Goal: Task Accomplishment & Management: Manage account settings

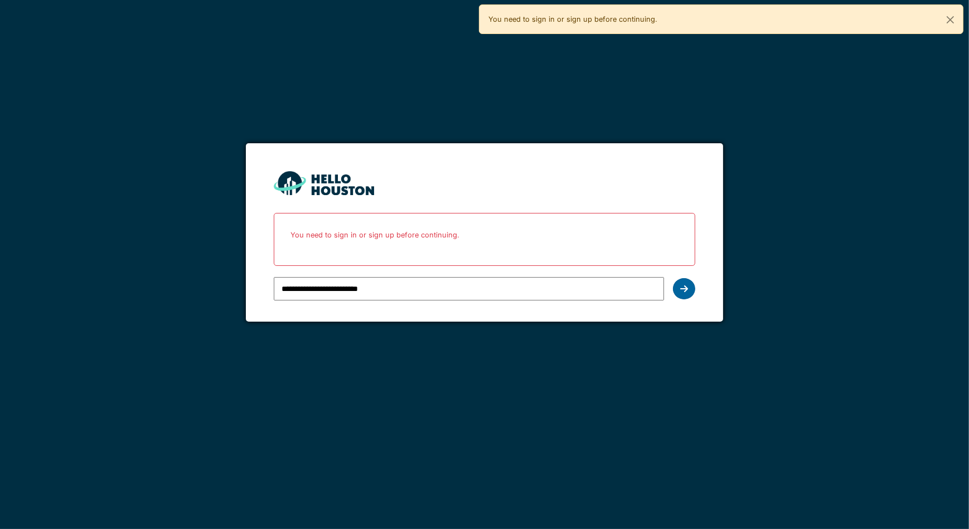
click at [680, 290] on icon at bounding box center [684, 288] width 8 height 9
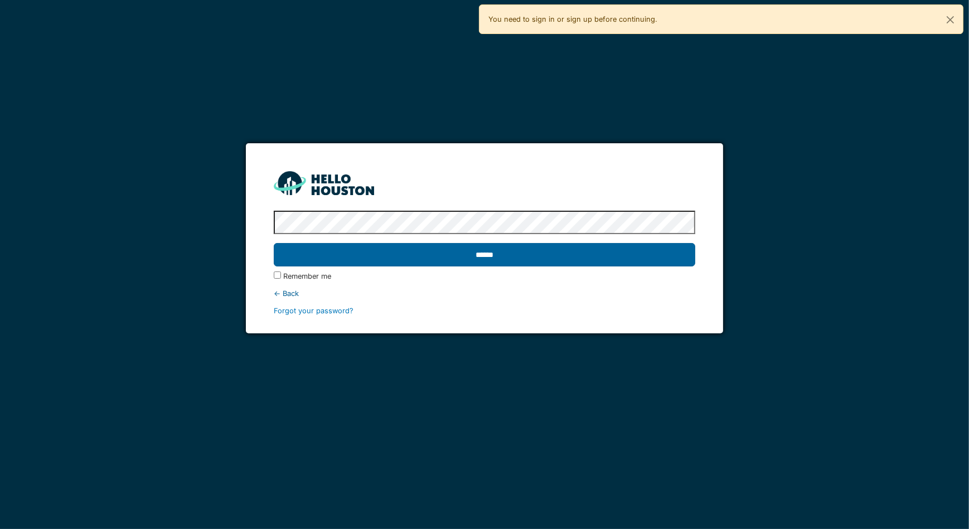
click at [569, 263] on input "******" at bounding box center [485, 254] width 422 height 23
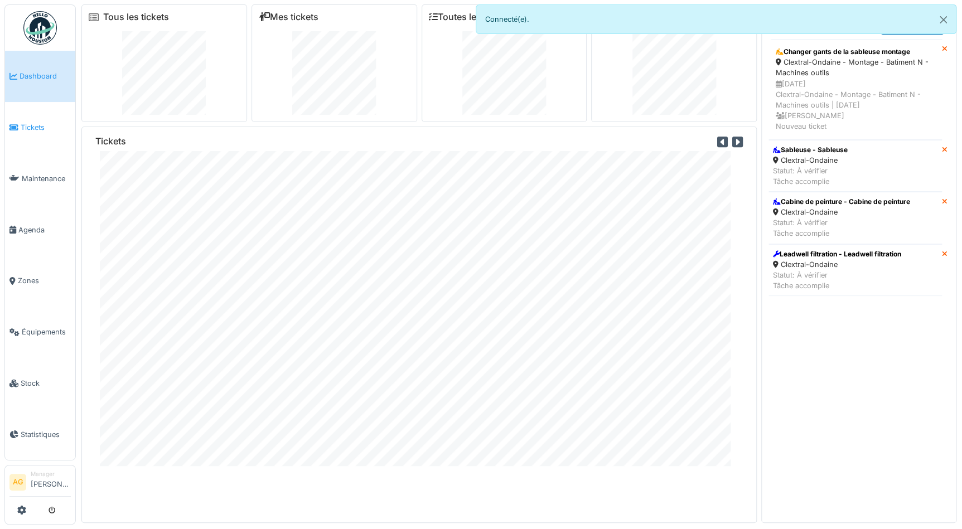
click at [27, 122] on span "Tickets" at bounding box center [46, 127] width 50 height 11
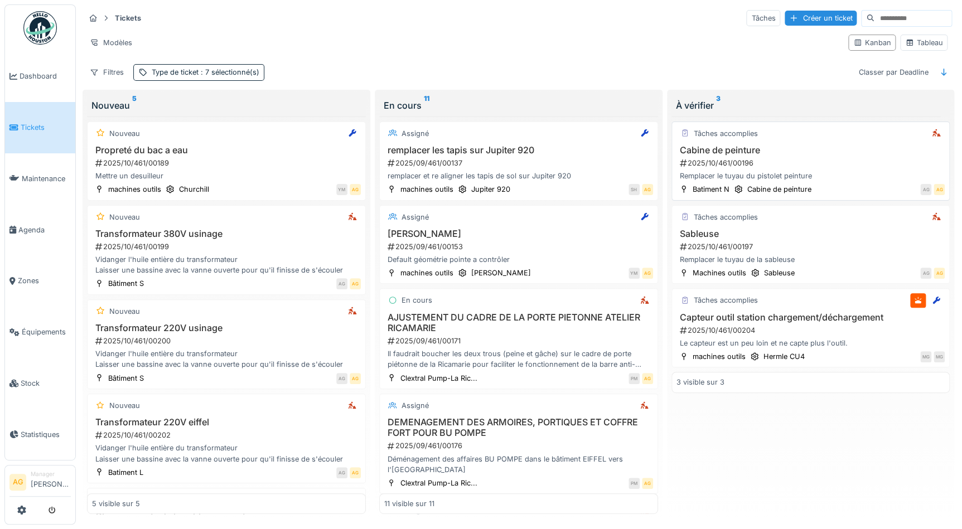
scroll to position [6, 0]
click at [831, 158] on div "2025/10/461/00196" at bounding box center [812, 163] width 267 height 11
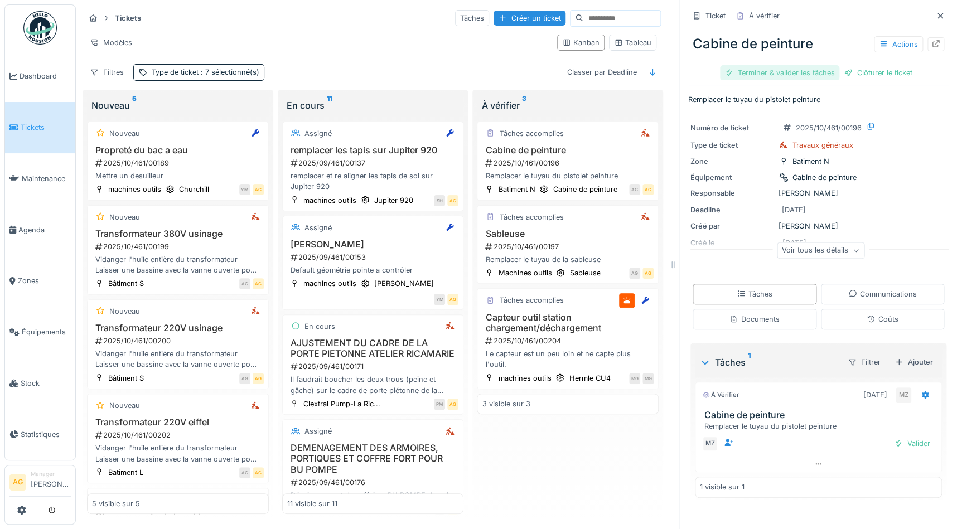
click at [793, 66] on div "Terminer & valider les tâches" at bounding box center [779, 72] width 119 height 15
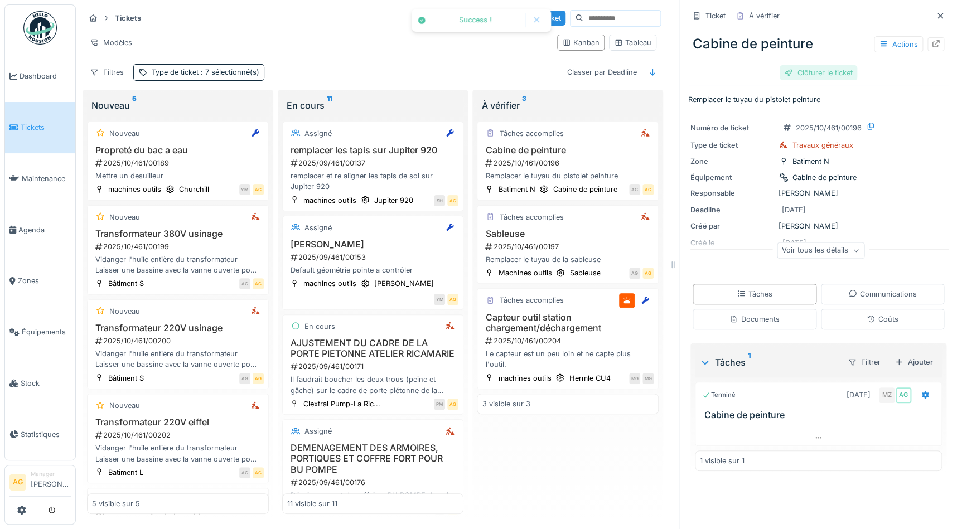
click at [805, 70] on div "Clôturer le ticket" at bounding box center [819, 72] width 78 height 15
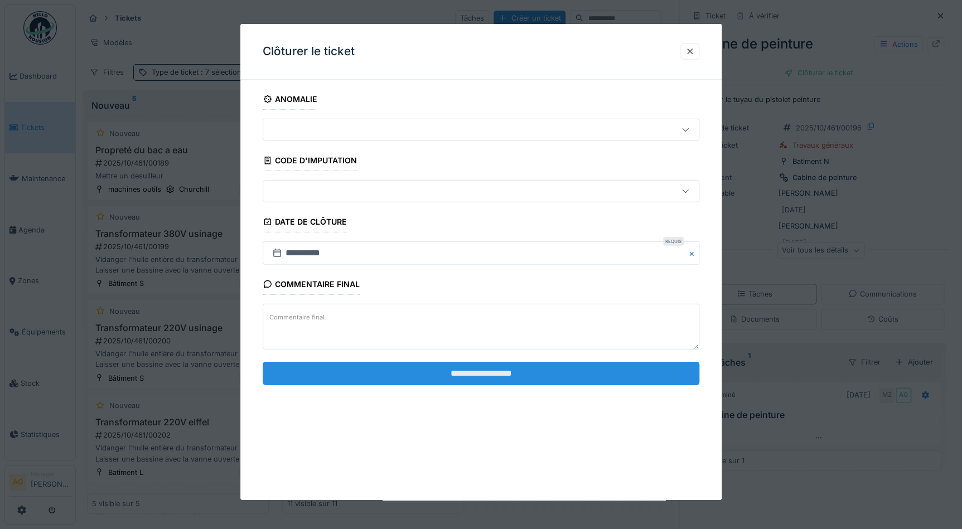
click at [541, 377] on input "**********" at bounding box center [481, 372] width 437 height 23
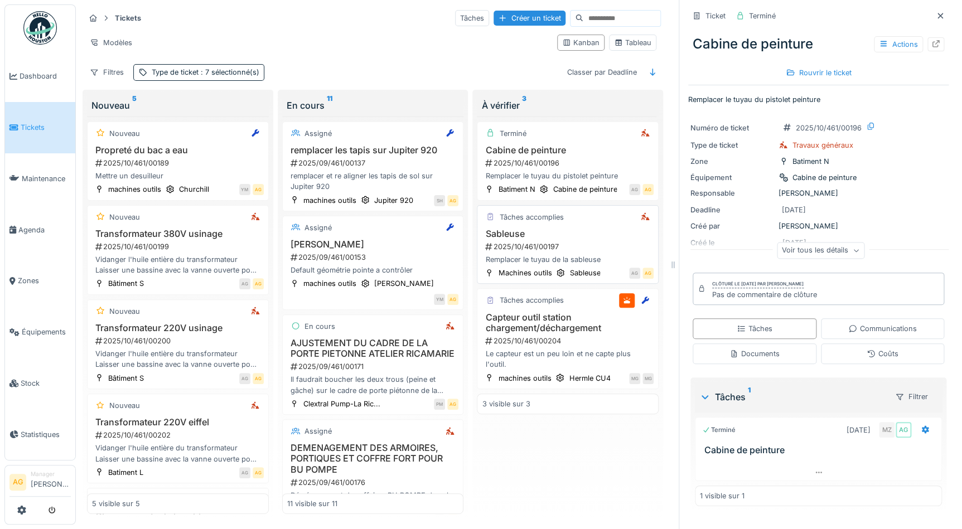
click at [514, 254] on div "Remplacer le tuyau de la sableuse" at bounding box center [568, 259] width 172 height 11
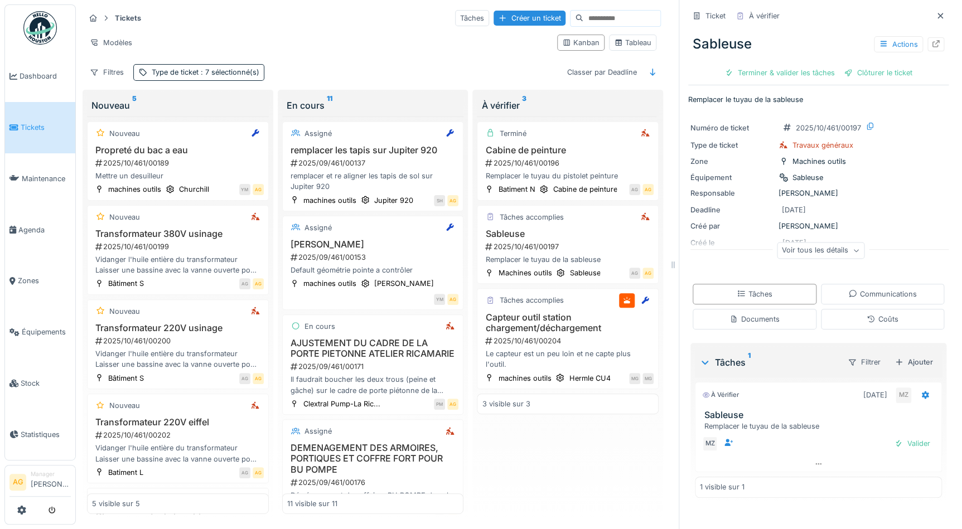
scroll to position [7, 0]
click at [765, 65] on div "Terminer & valider les tâches" at bounding box center [779, 72] width 119 height 15
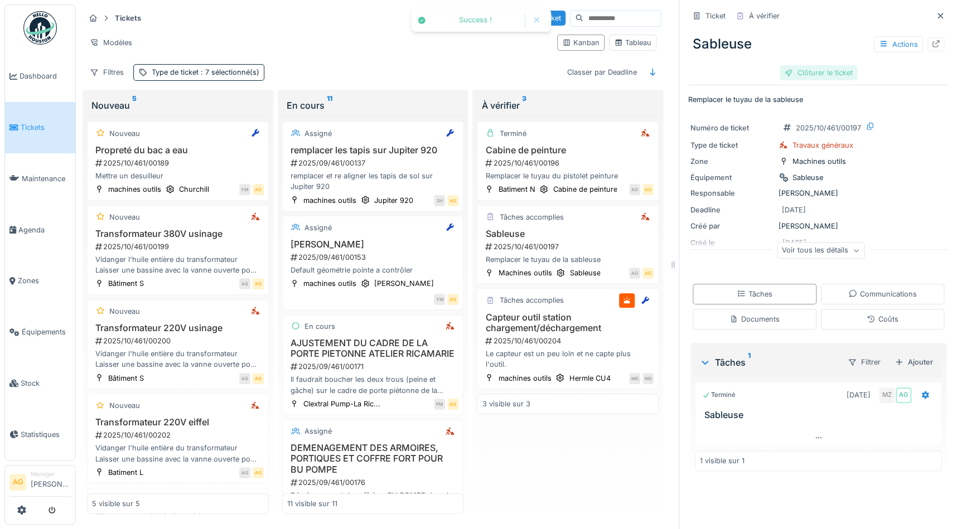
click at [814, 65] on div "Clôturer le ticket" at bounding box center [819, 72] width 78 height 15
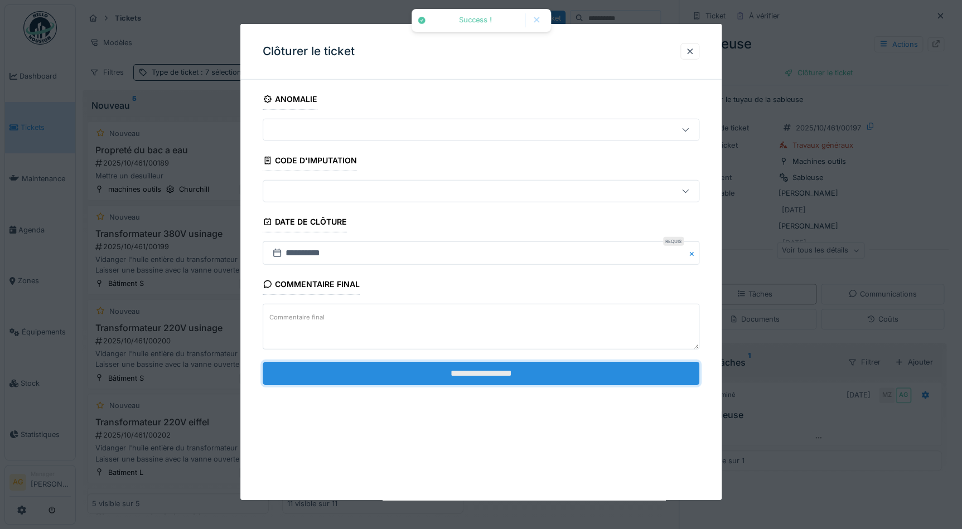
click at [449, 368] on input "**********" at bounding box center [481, 372] width 437 height 23
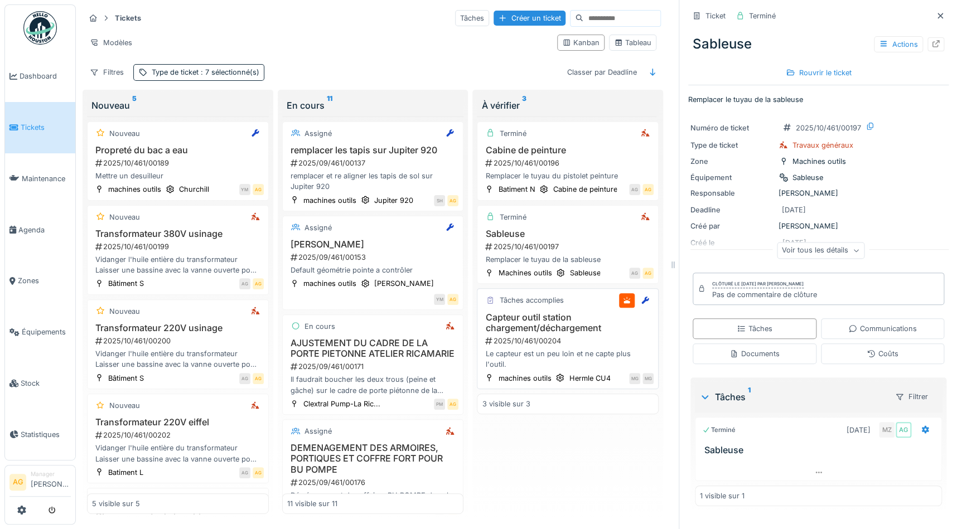
click at [565, 312] on h3 "Capteur outil station chargement/déchargement" at bounding box center [568, 322] width 172 height 21
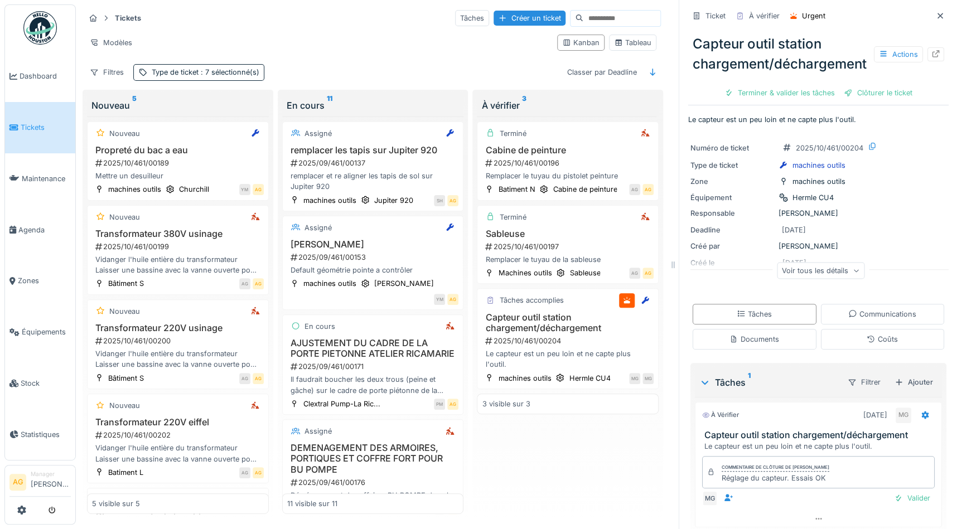
click at [843, 274] on div "Voir tous les détails" at bounding box center [821, 271] width 88 height 16
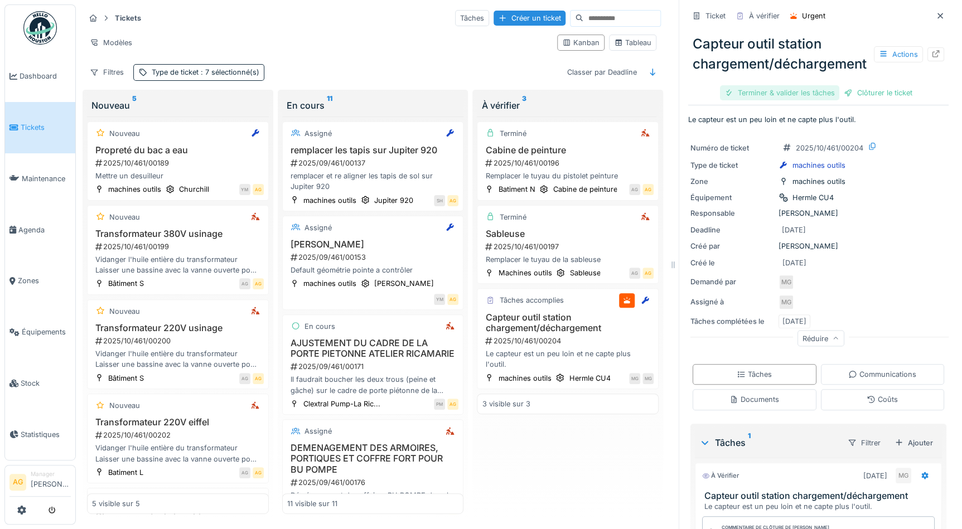
click at [741, 96] on div "Terminer & valider les tâches" at bounding box center [779, 92] width 119 height 15
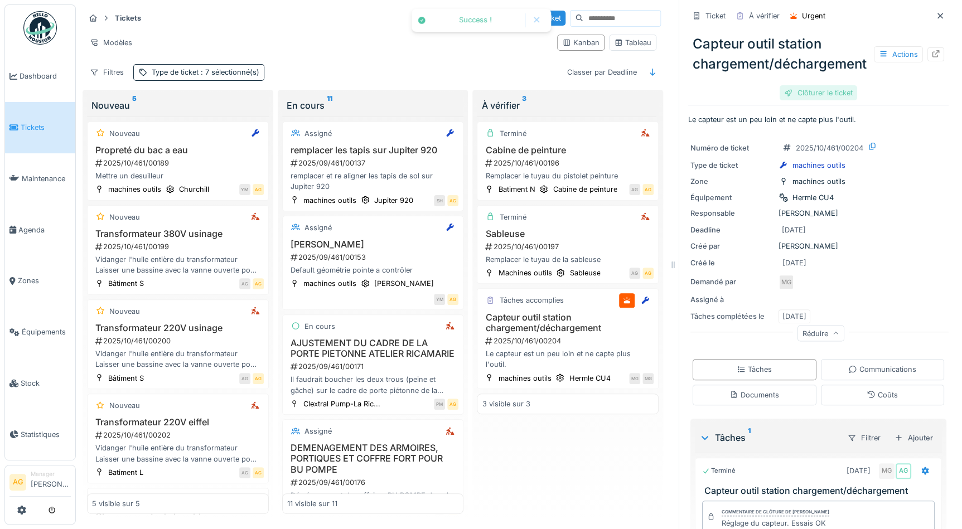
click at [795, 95] on div "Clôturer le ticket" at bounding box center [819, 92] width 78 height 15
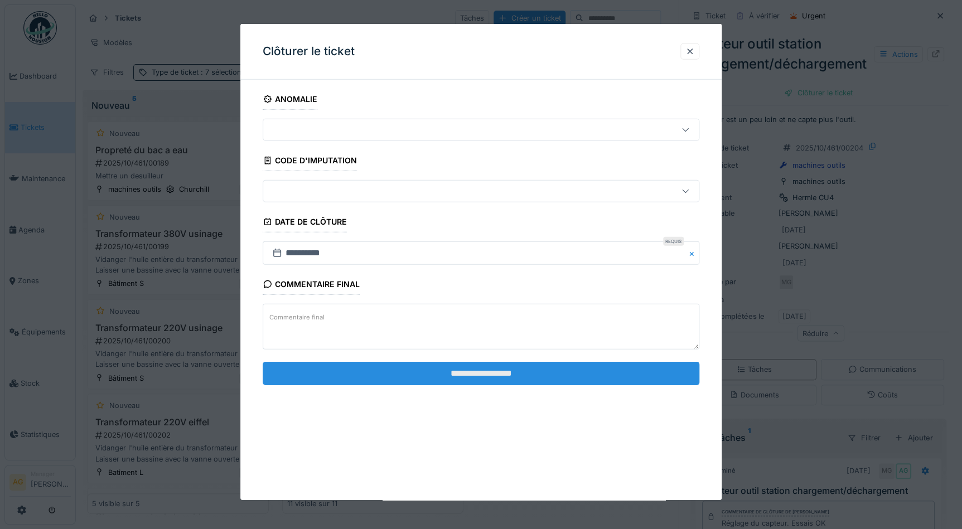
click at [524, 371] on input "**********" at bounding box center [481, 372] width 437 height 23
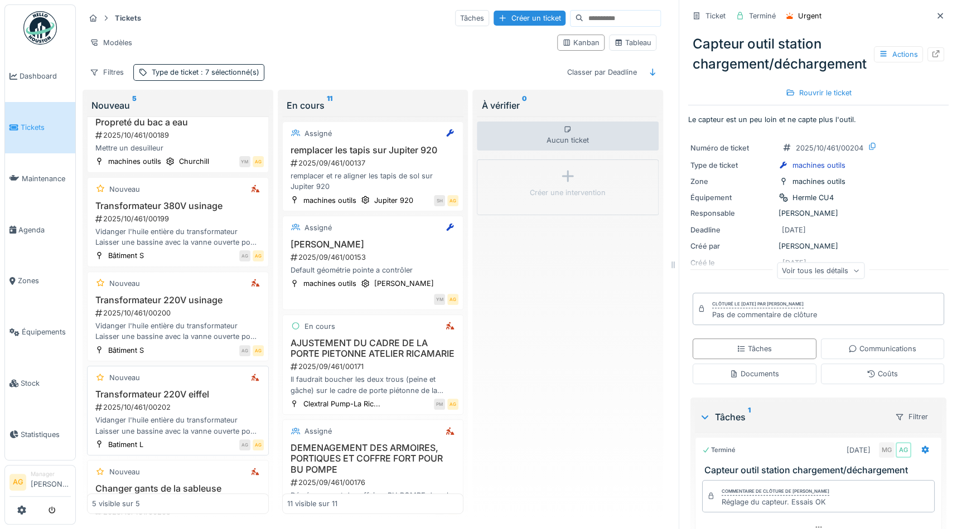
scroll to position [72, 0]
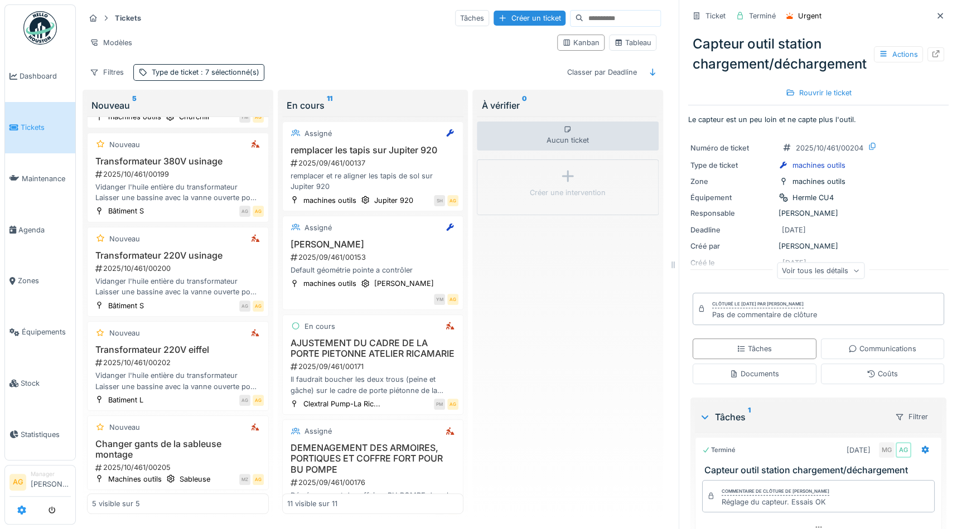
click at [24, 509] on icon at bounding box center [21, 510] width 9 height 9
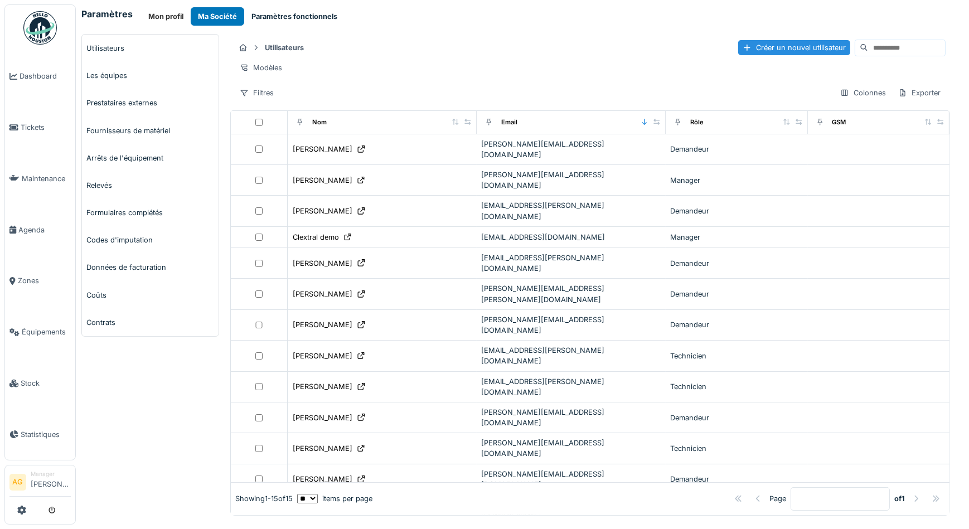
click at [292, 17] on button "Paramètres fonctionnels" at bounding box center [294, 16] width 100 height 18
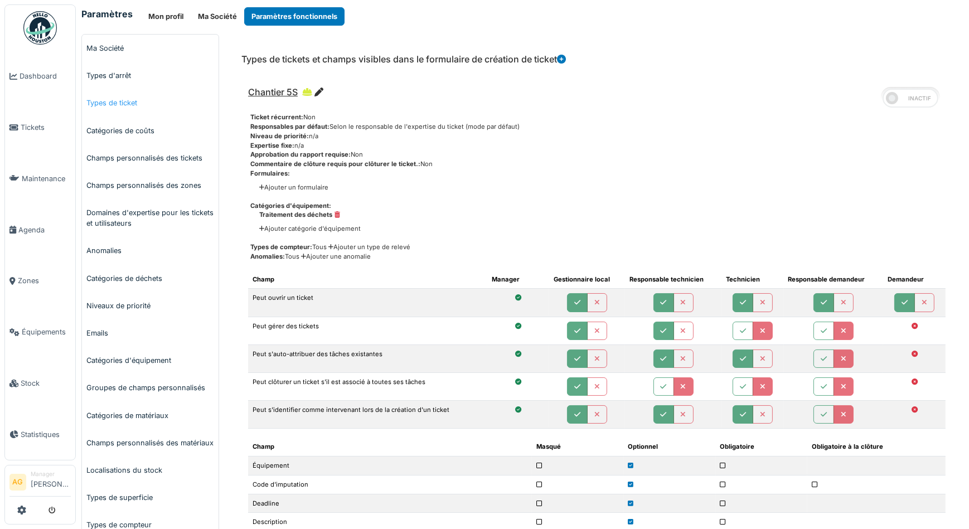
click at [117, 106] on link "Types de ticket" at bounding box center [150, 102] width 137 height 27
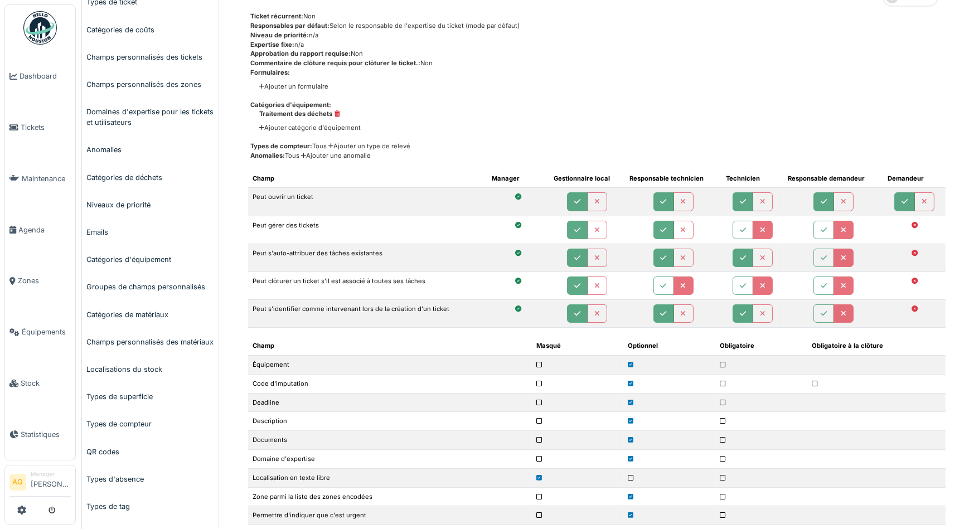
scroll to position [152, 0]
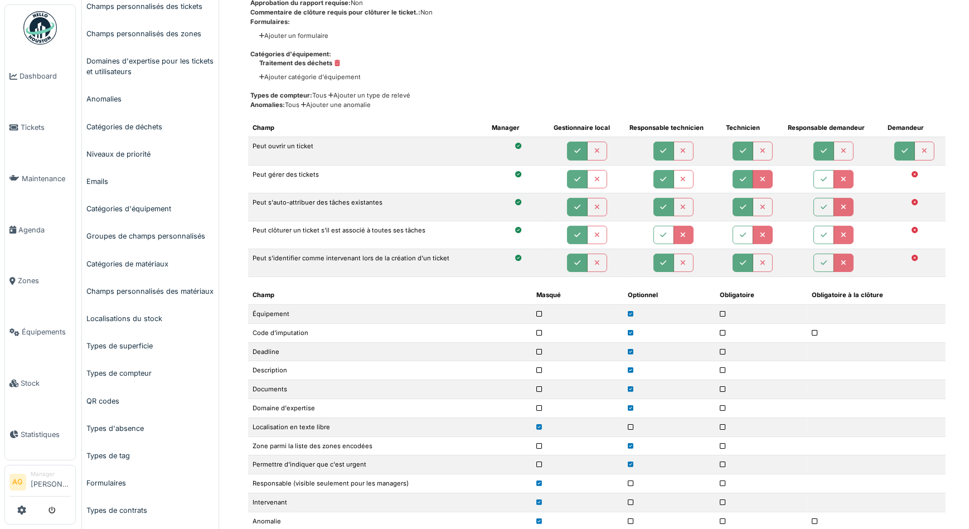
click at [740, 180] on icon "button" at bounding box center [743, 179] width 6 height 7
click at [734, 233] on button "button" at bounding box center [743, 235] width 21 height 18
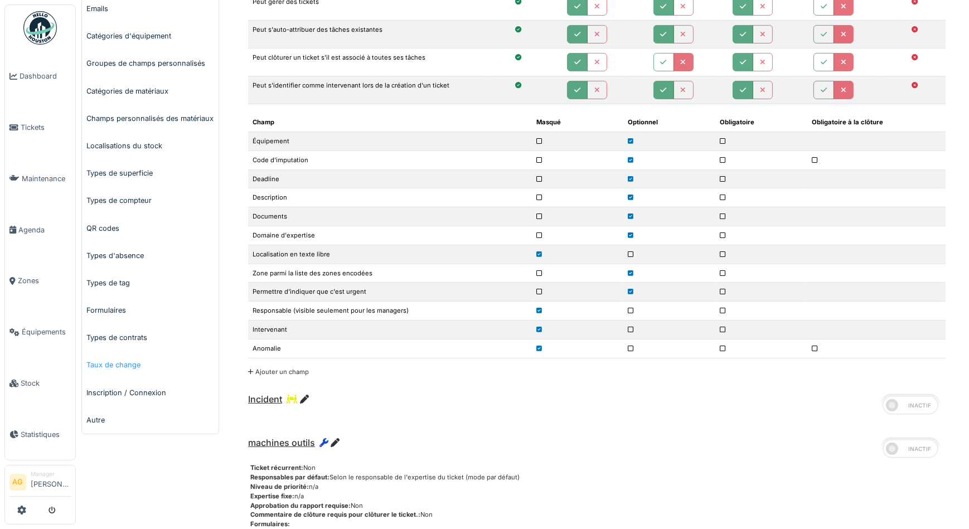
scroll to position [456, 0]
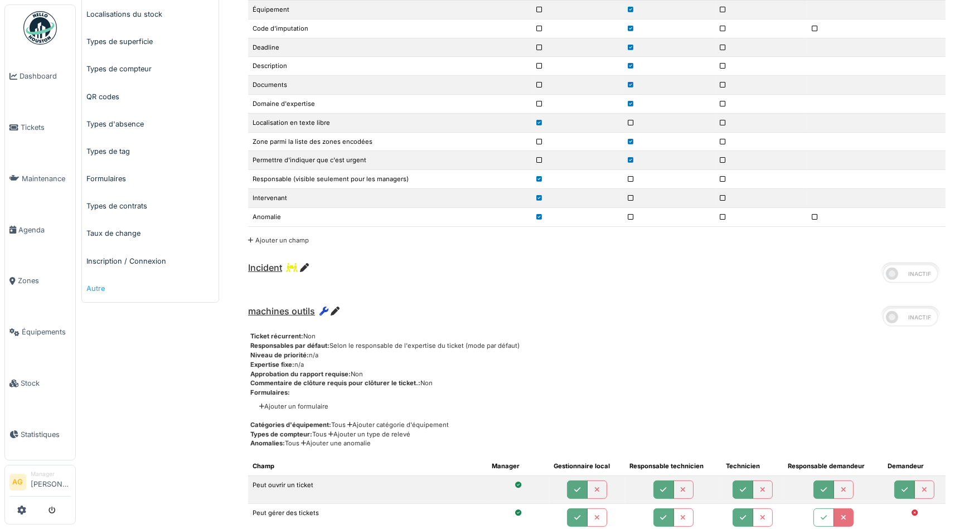
click at [89, 289] on link "Autre" at bounding box center [150, 288] width 137 height 27
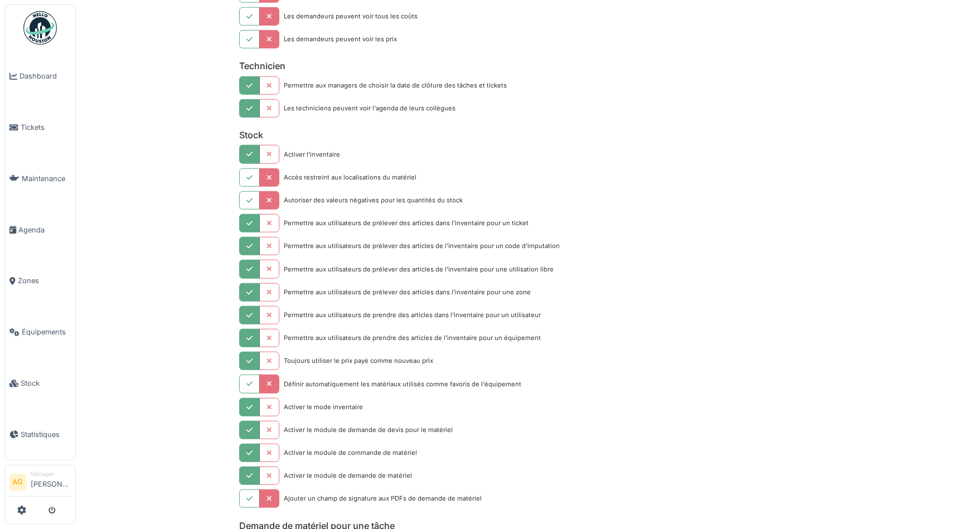
scroll to position [1318, 0]
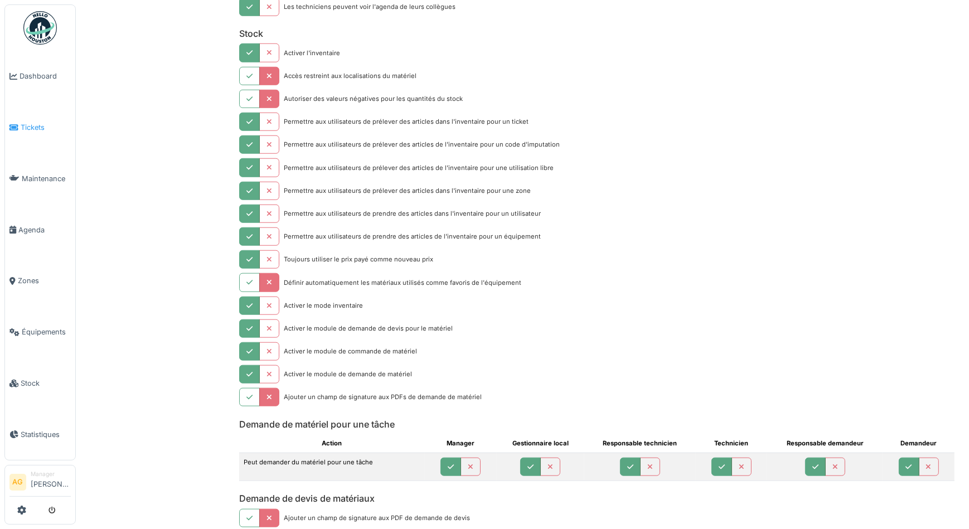
click at [33, 122] on span "Tickets" at bounding box center [46, 127] width 50 height 11
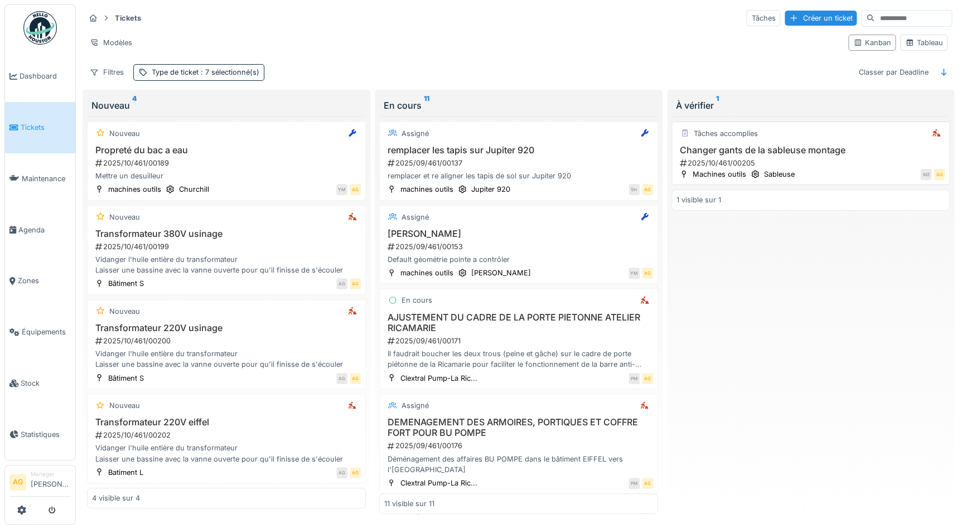
click at [836, 158] on div "2025/10/461/00205" at bounding box center [812, 163] width 267 height 11
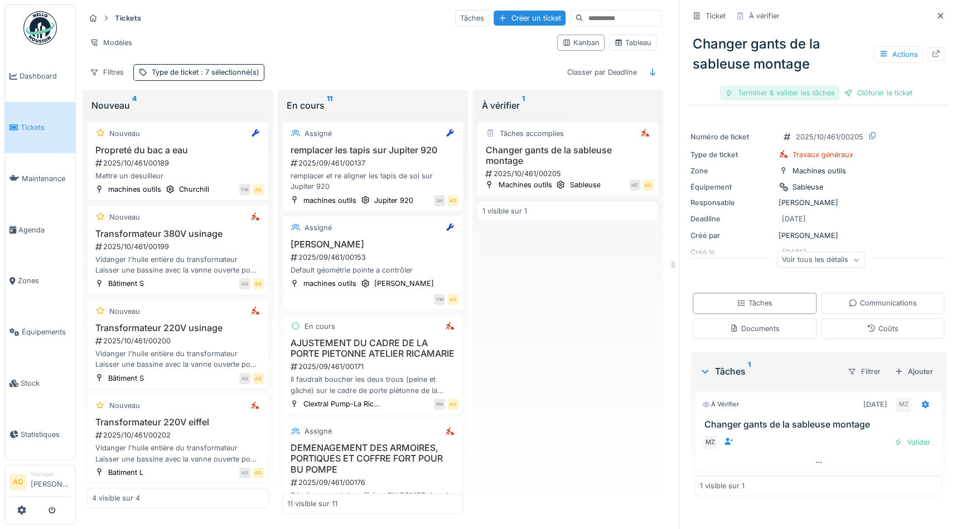
click at [806, 94] on div "Terminer & valider les tâches" at bounding box center [779, 92] width 119 height 15
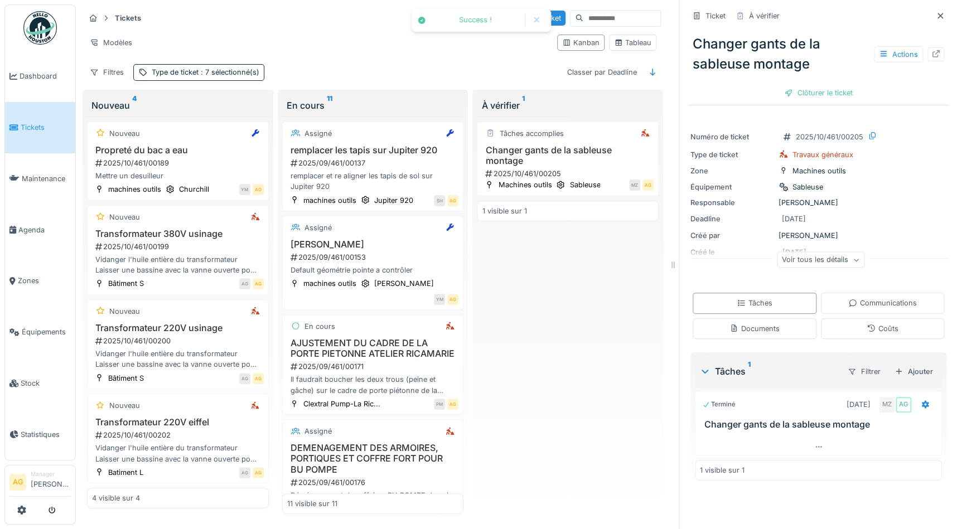
click at [806, 94] on div "Clôturer le ticket" at bounding box center [819, 92] width 78 height 15
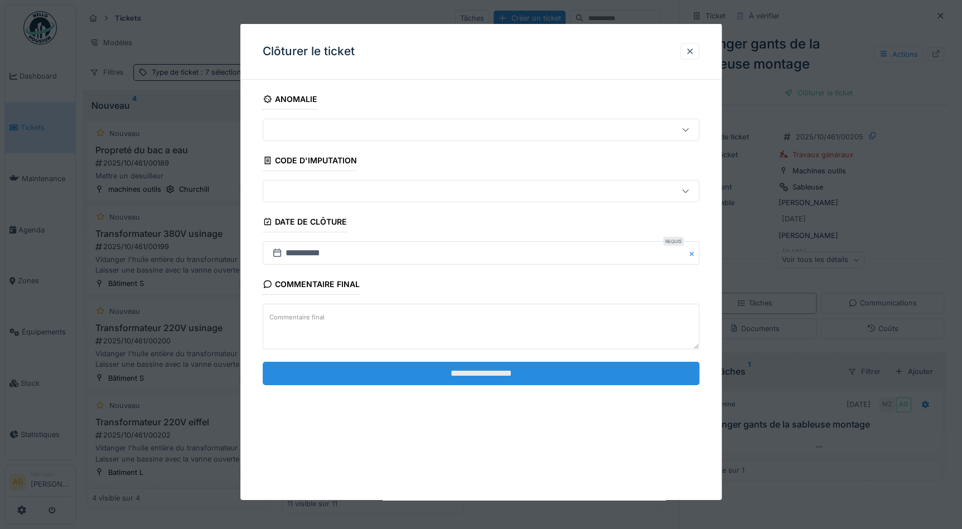
click at [518, 370] on input "**********" at bounding box center [481, 372] width 437 height 23
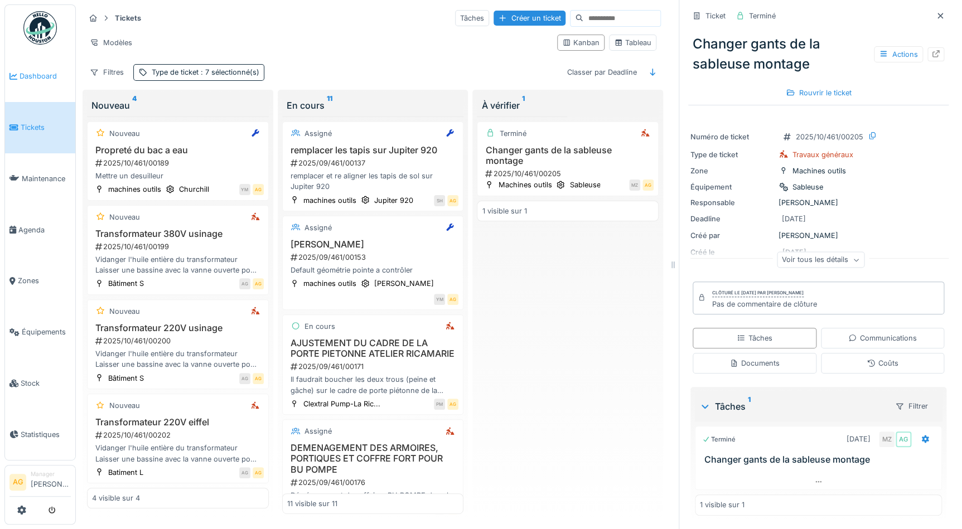
click at [37, 80] on span "Dashboard" at bounding box center [45, 76] width 51 height 11
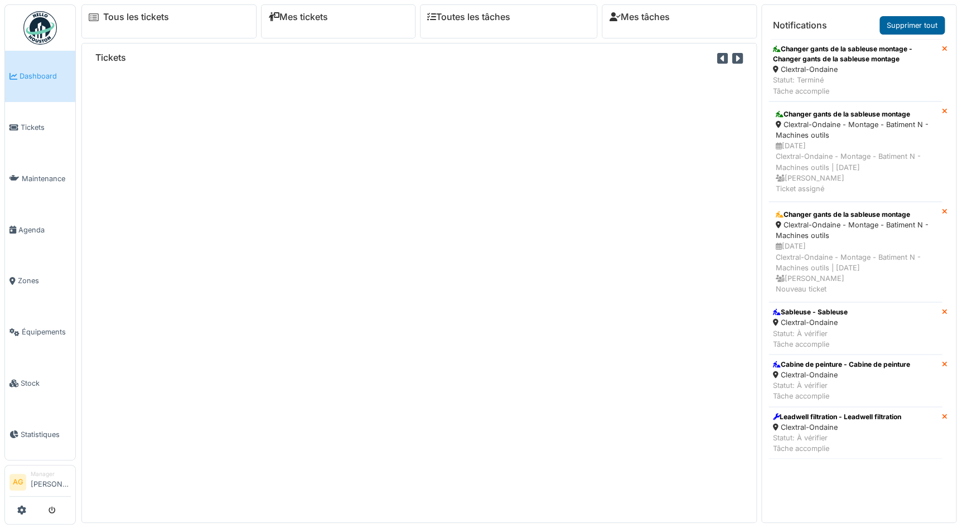
click at [925, 26] on link "Supprimer tout" at bounding box center [911, 25] width 65 height 18
click at [912, 24] on link "Supprimer tout" at bounding box center [911, 25] width 65 height 18
click at [33, 123] on span "Tickets" at bounding box center [46, 127] width 50 height 11
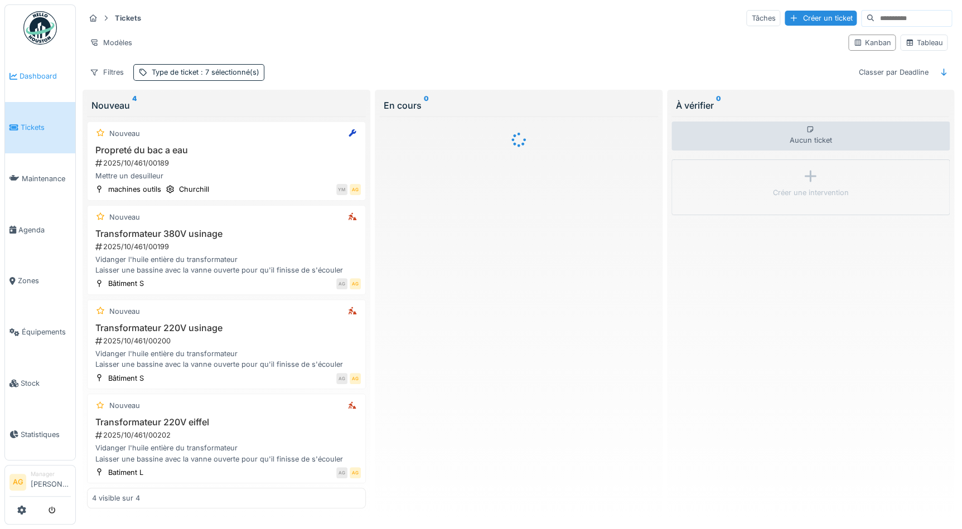
click at [37, 73] on span "Dashboard" at bounding box center [45, 76] width 51 height 11
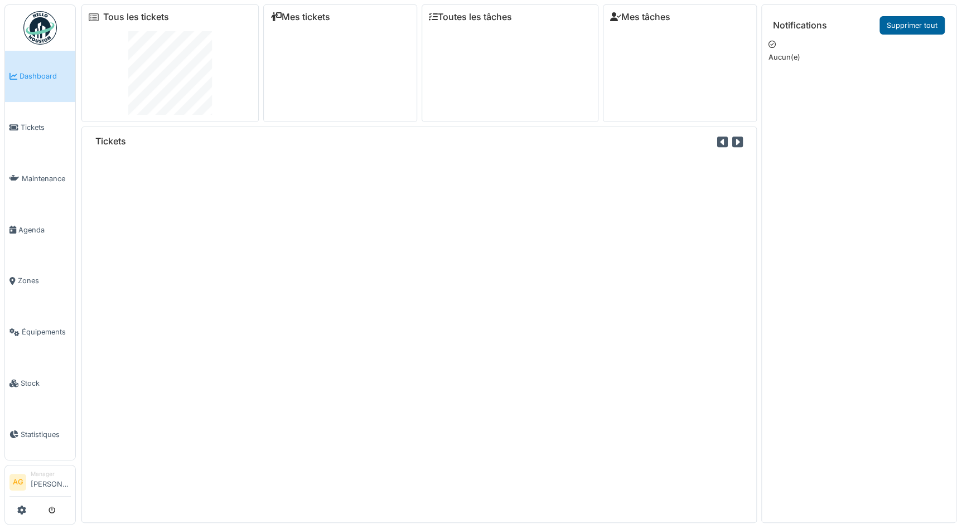
click at [912, 24] on link "Supprimer tout" at bounding box center [911, 25] width 65 height 18
click at [17, 124] on icon at bounding box center [13, 128] width 9 height 8
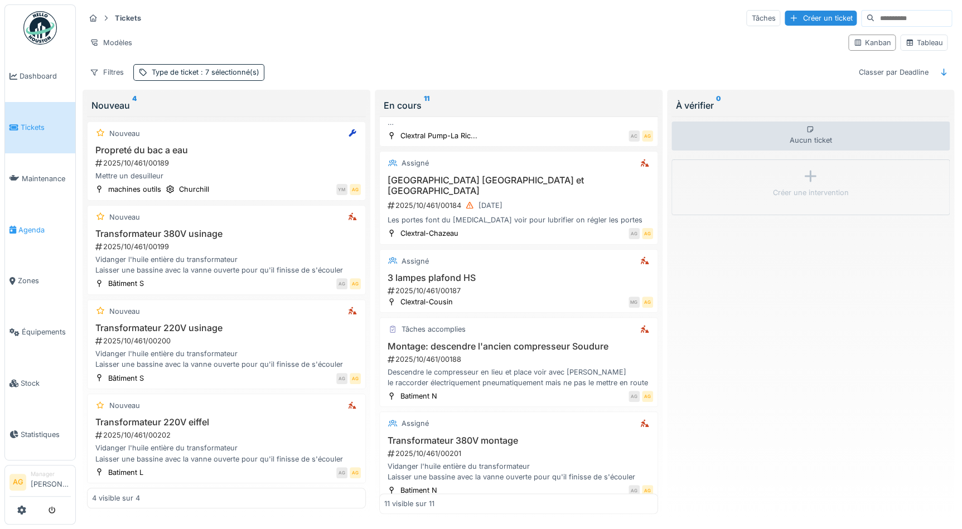
click at [44, 229] on span "Agenda" at bounding box center [44, 230] width 52 height 11
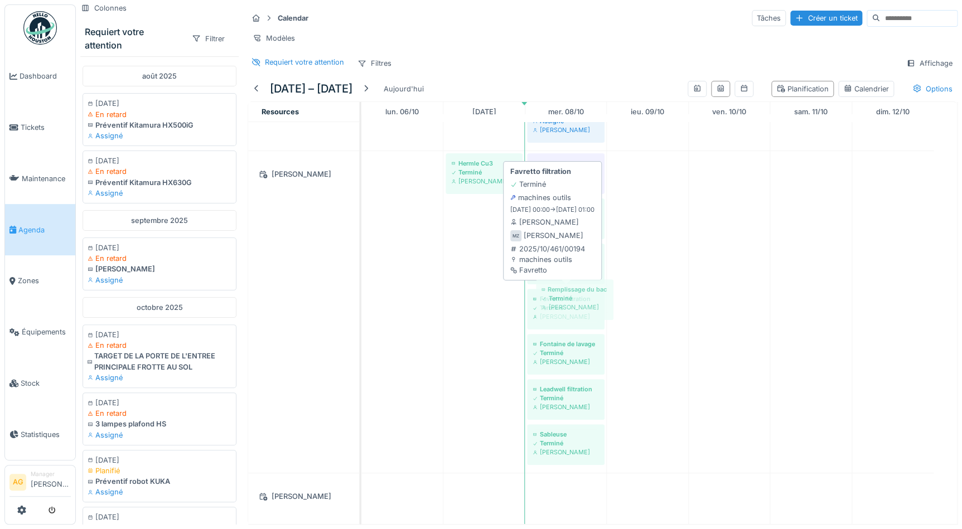
drag, startPoint x: 560, startPoint y: 486, endPoint x: 569, endPoint y: 305, distance: 180.9
click at [569, 305] on tbody "Position du carter clim mal repositionner Terminé Alexandre Giri Fontaine de la…" at bounding box center [647, 99] width 572 height 849
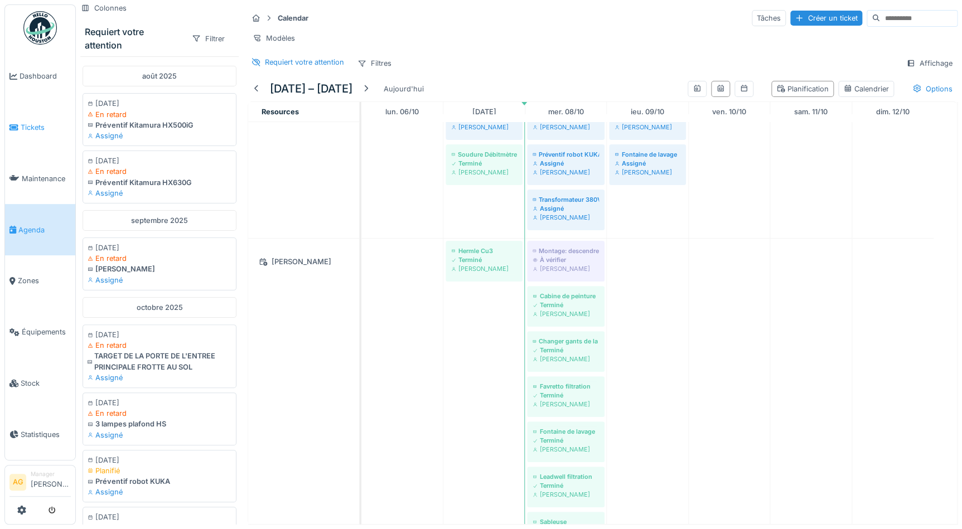
click at [52, 123] on span "Tickets" at bounding box center [46, 127] width 50 height 11
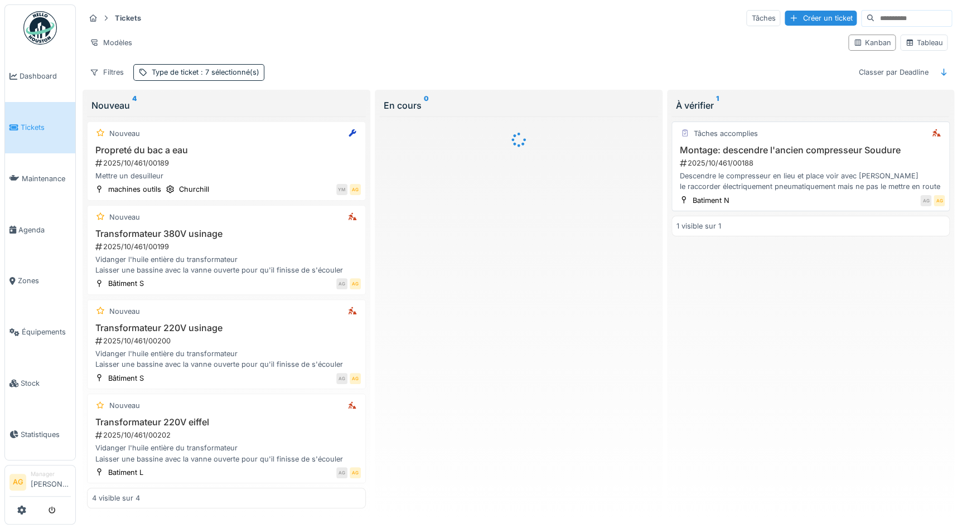
click at [797, 163] on div "2025/10/461/00188" at bounding box center [812, 163] width 267 height 11
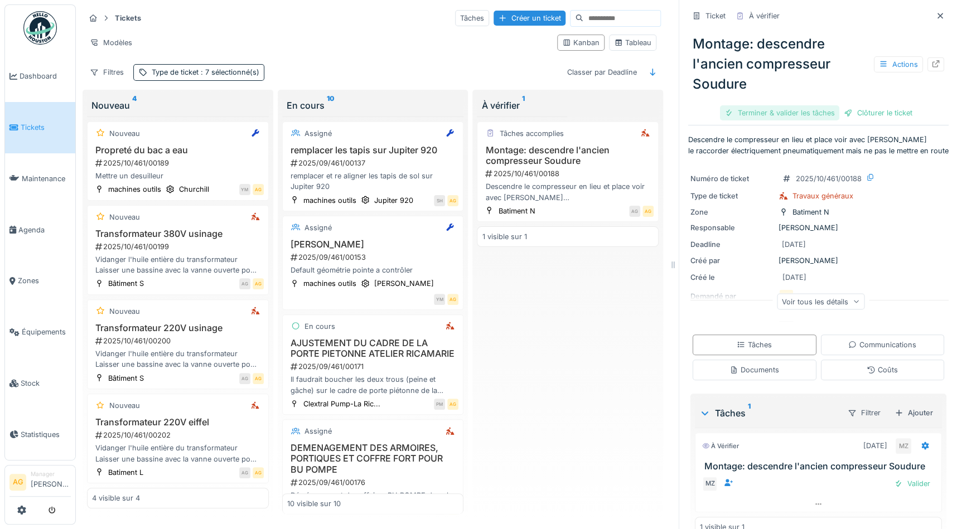
click at [815, 110] on div "Terminer & valider les tâches" at bounding box center [779, 112] width 119 height 15
click at [813, 114] on div "Clôturer le ticket" at bounding box center [819, 112] width 78 height 15
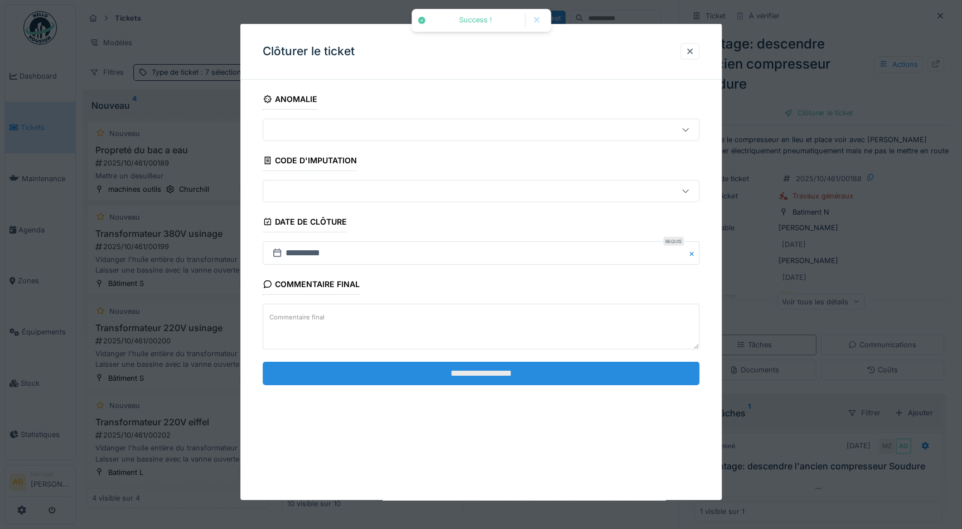
click at [475, 365] on input "**********" at bounding box center [481, 372] width 437 height 23
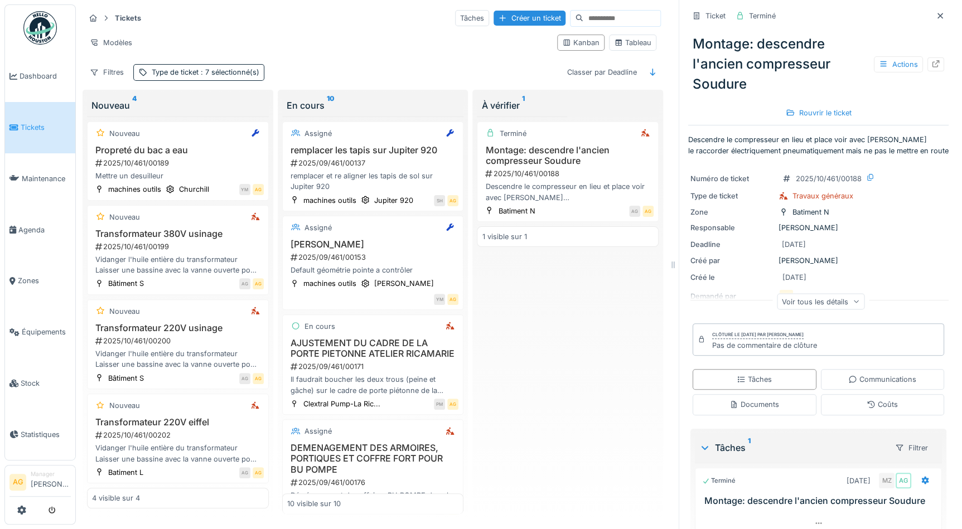
click at [35, 125] on span "Tickets" at bounding box center [46, 127] width 50 height 11
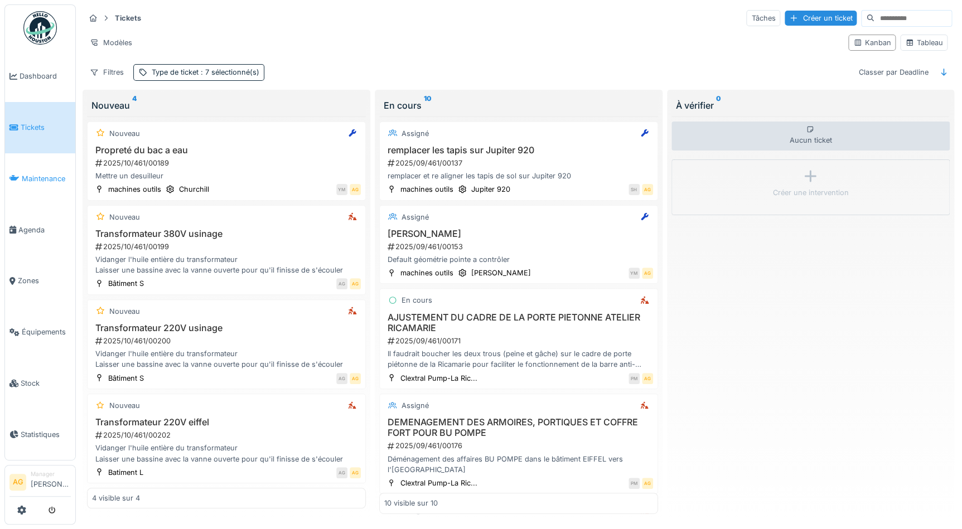
click at [31, 173] on span "Maintenance" at bounding box center [46, 178] width 49 height 11
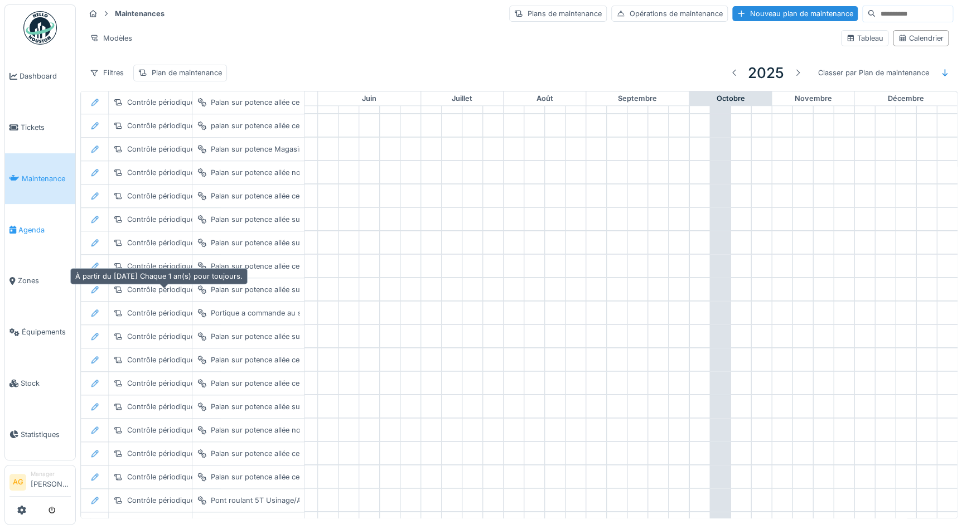
scroll to position [418, 463]
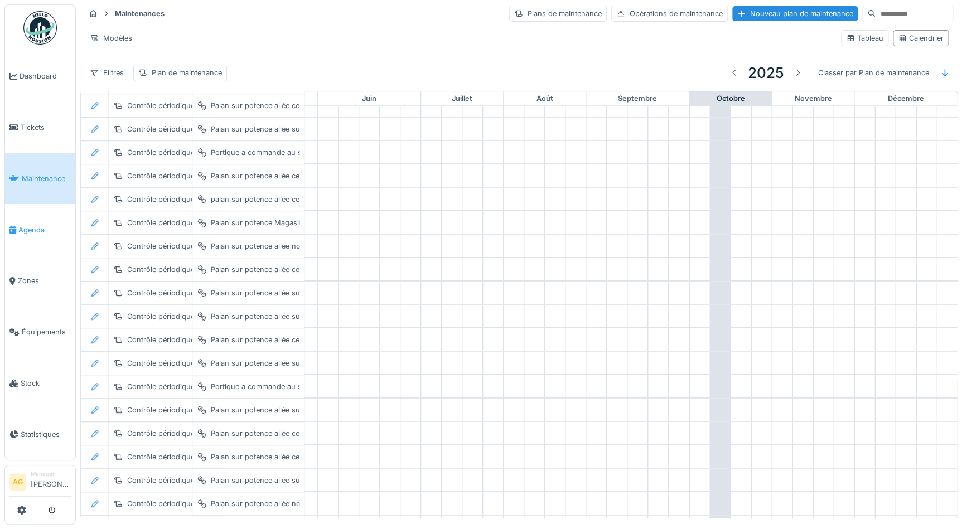
click at [38, 230] on span "Agenda" at bounding box center [44, 230] width 52 height 11
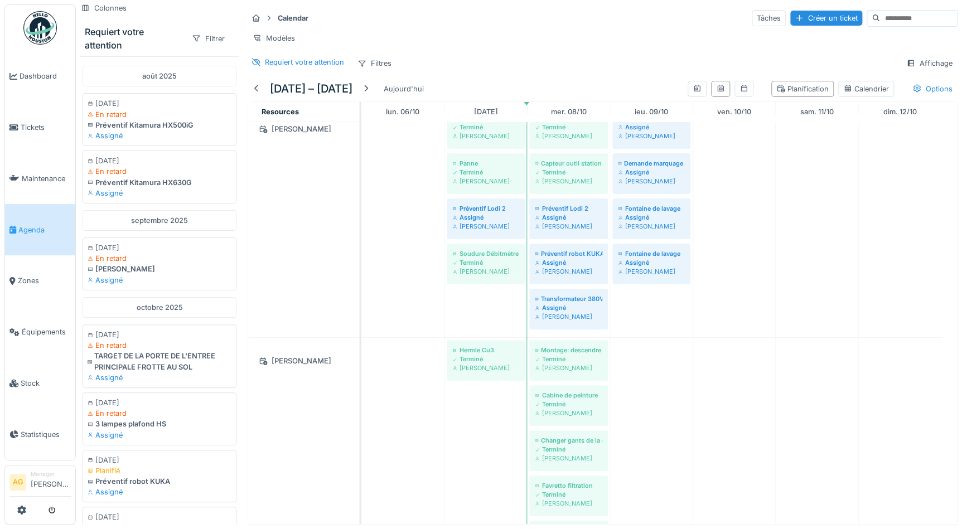
scroll to position [202, 0]
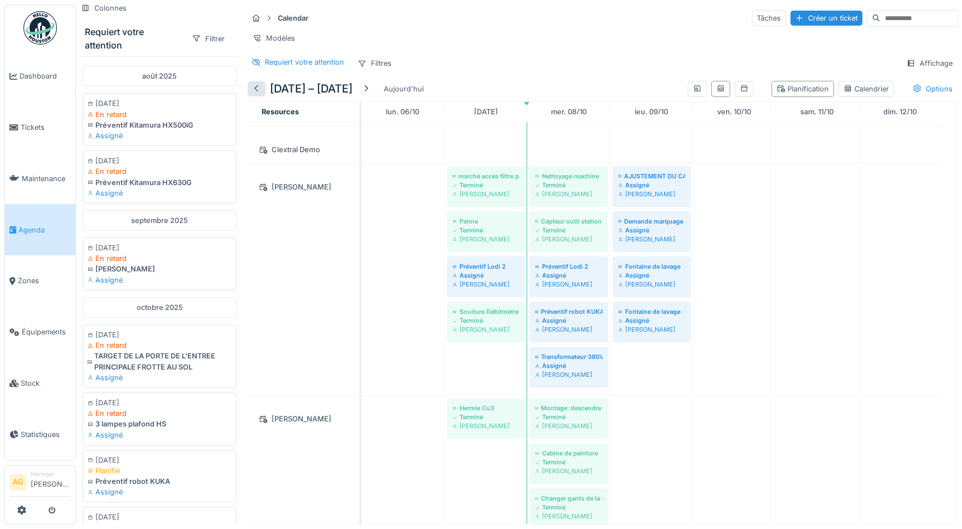
click at [255, 93] on div at bounding box center [256, 89] width 9 height 11
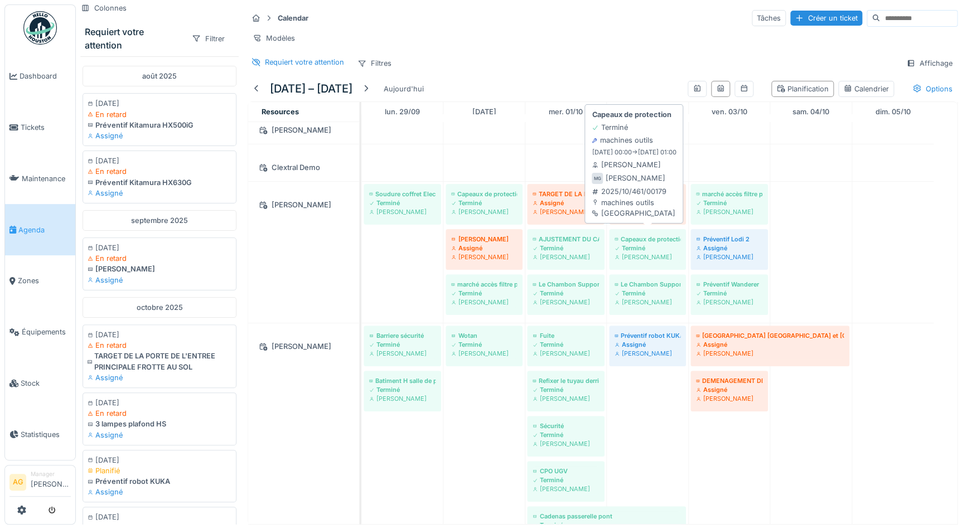
scroll to position [0, 0]
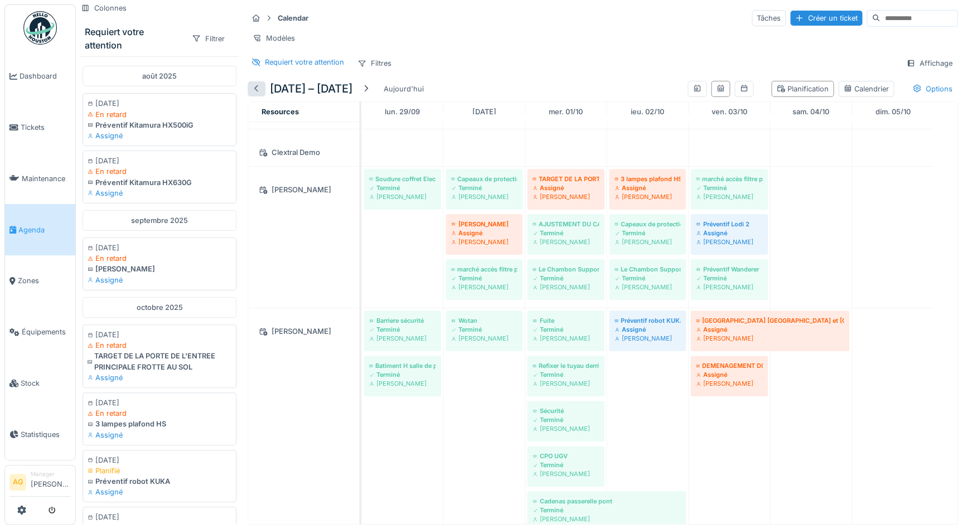
click at [259, 94] on div at bounding box center [256, 89] width 9 height 11
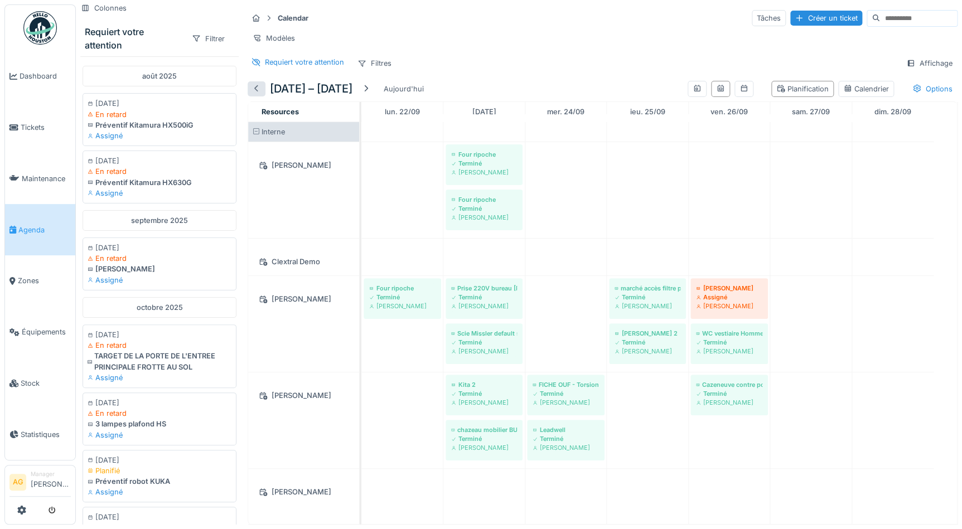
click at [257, 91] on div at bounding box center [256, 89] width 9 height 11
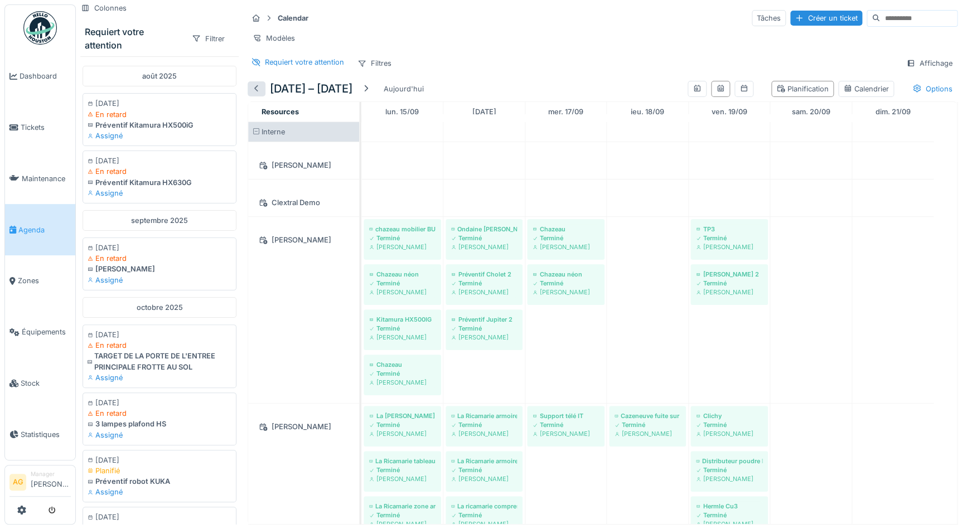
click at [258, 86] on div at bounding box center [256, 89] width 9 height 11
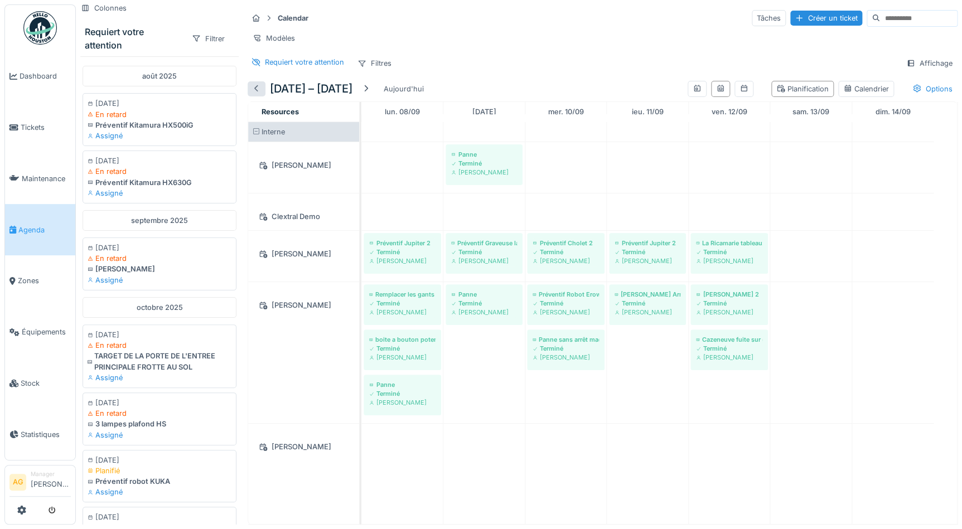
click at [254, 90] on div at bounding box center [256, 89] width 9 height 11
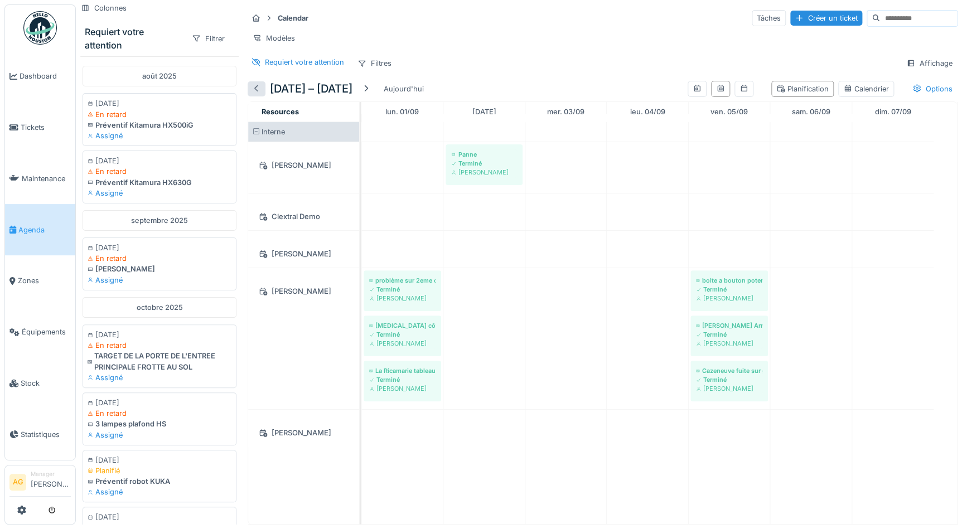
click at [254, 94] on div at bounding box center [256, 89] width 9 height 11
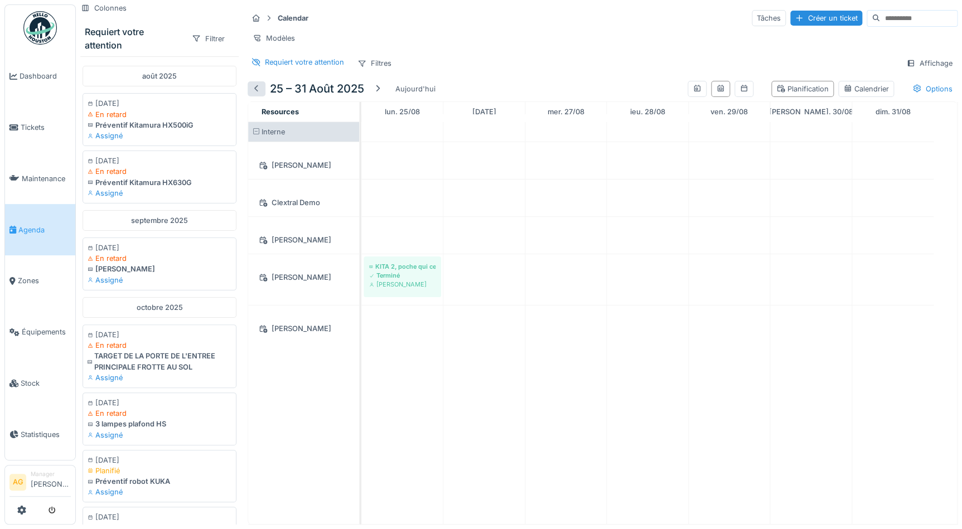
click at [254, 94] on div at bounding box center [256, 89] width 9 height 11
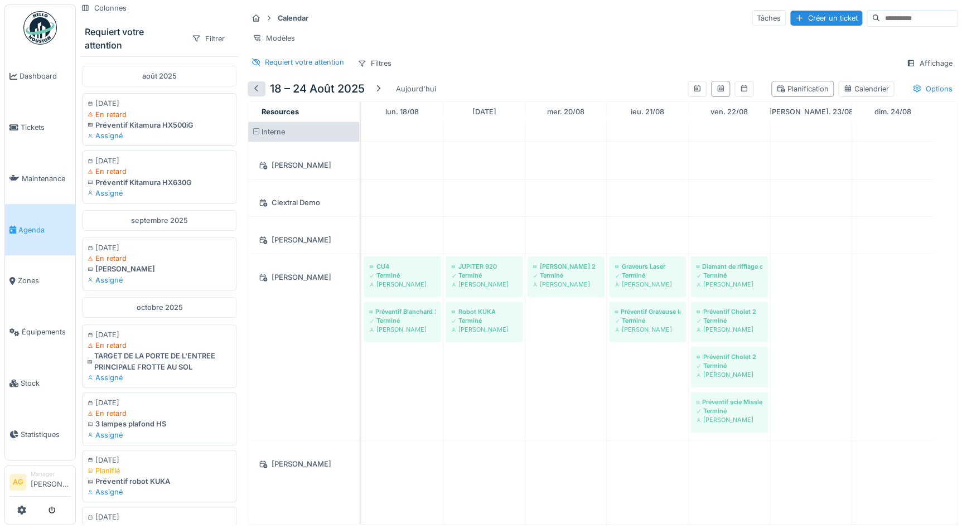
click at [254, 94] on div at bounding box center [256, 89] width 9 height 11
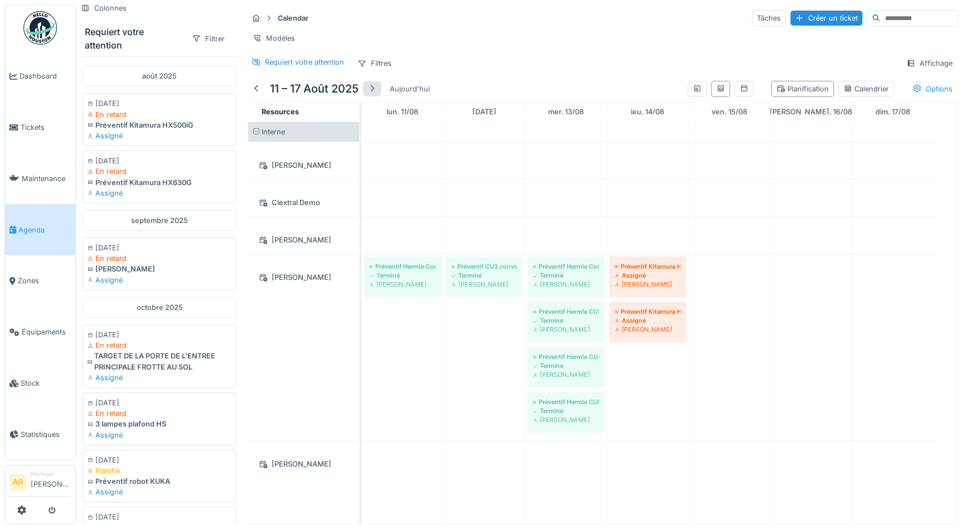
click at [376, 94] on div at bounding box center [371, 89] width 9 height 11
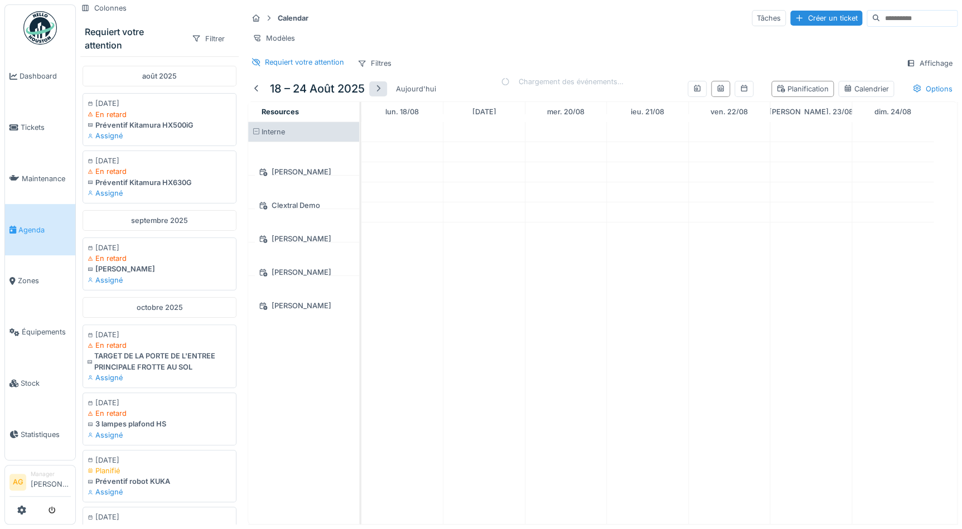
click at [376, 94] on div at bounding box center [378, 89] width 9 height 11
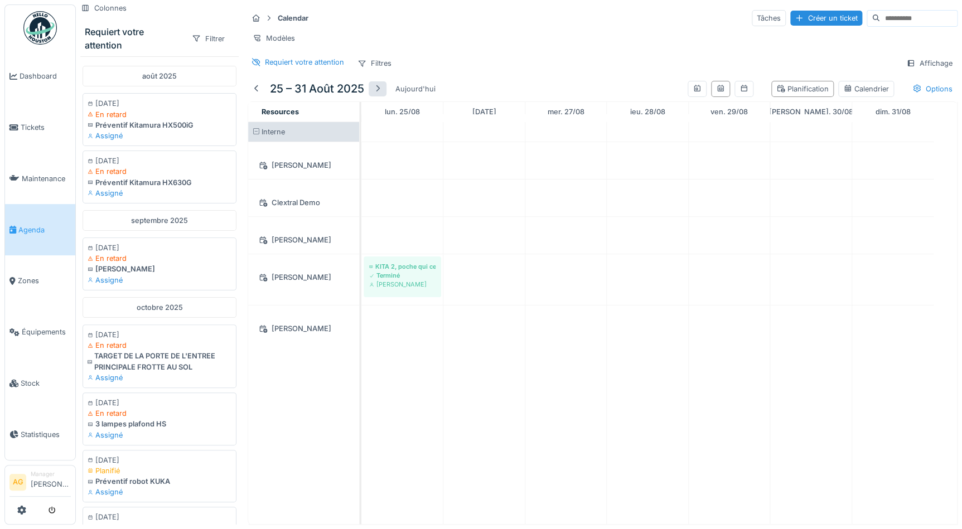
click at [376, 94] on div at bounding box center [377, 89] width 9 height 11
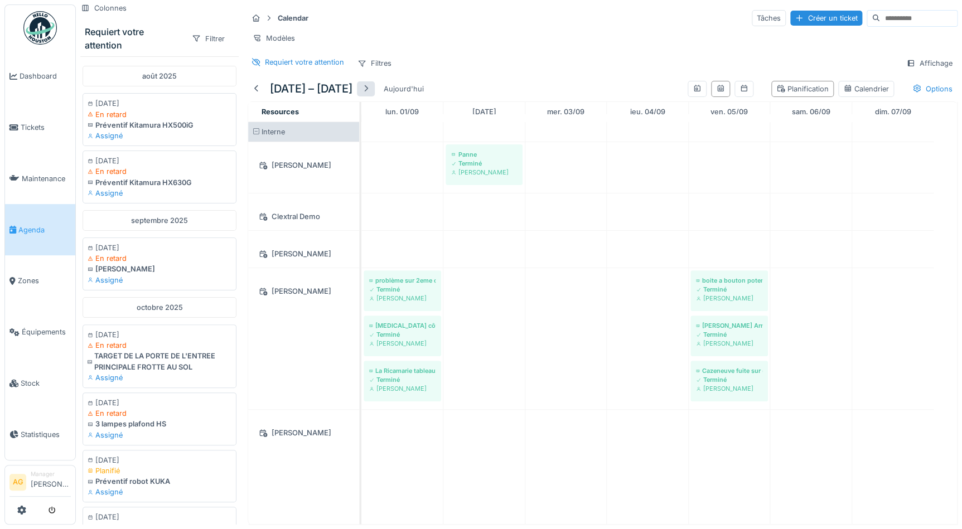
click at [376, 99] on div "1 – 7 sept. 2025 Aujourd'hui" at bounding box center [338, 88] width 181 height 25
click at [368, 94] on div at bounding box center [365, 89] width 9 height 11
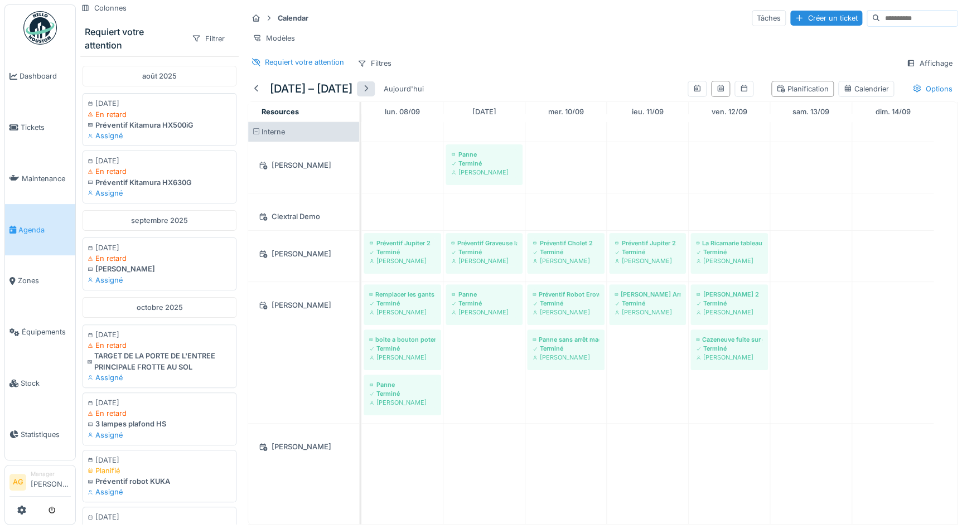
click at [370, 94] on div at bounding box center [365, 89] width 9 height 11
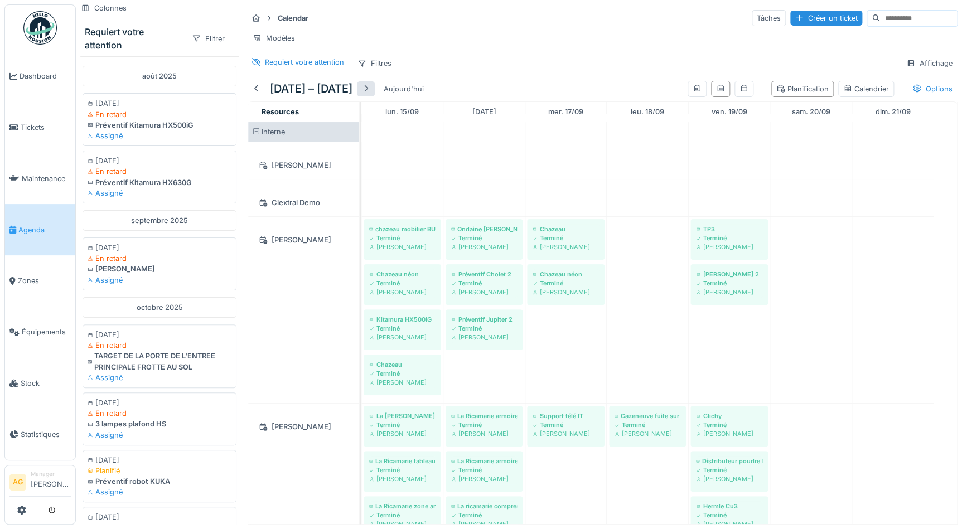
click at [370, 94] on div at bounding box center [365, 89] width 9 height 11
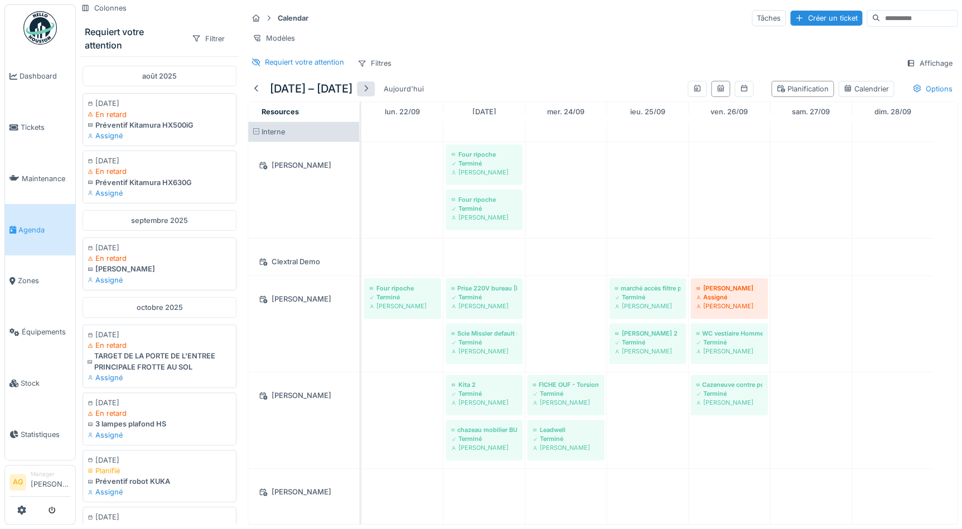
click at [370, 94] on div at bounding box center [365, 89] width 9 height 11
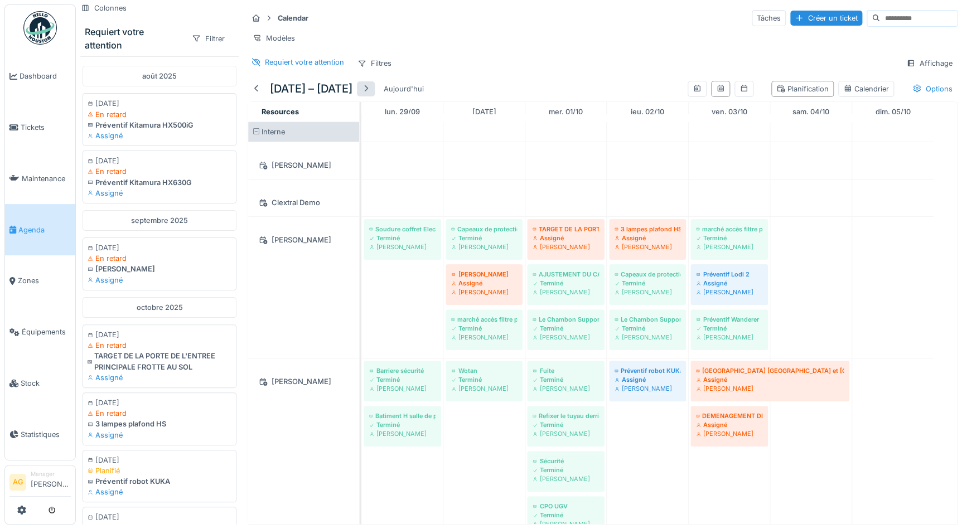
click at [370, 94] on div at bounding box center [365, 89] width 9 height 11
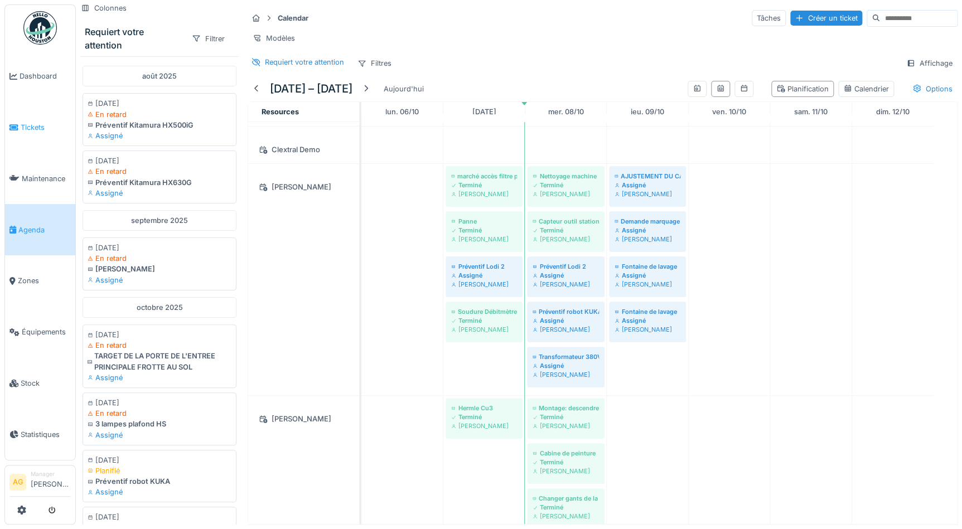
click at [35, 124] on span "Tickets" at bounding box center [46, 127] width 50 height 11
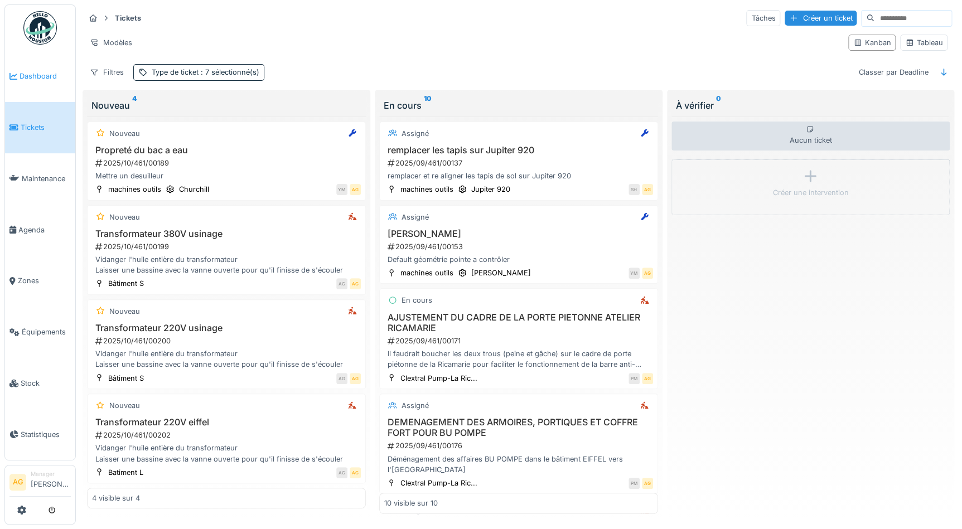
click at [49, 80] on span "Dashboard" at bounding box center [45, 76] width 51 height 11
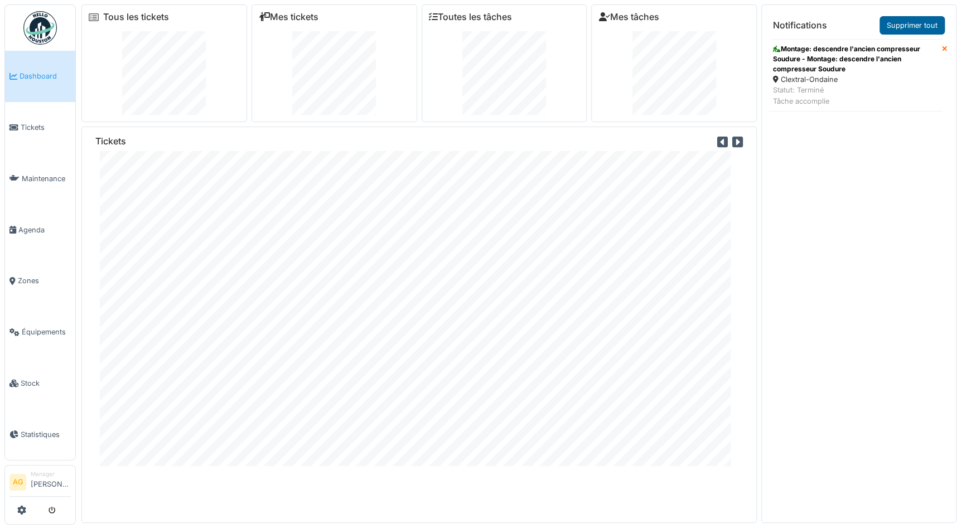
click at [919, 26] on link "Supprimer tout" at bounding box center [911, 25] width 65 height 18
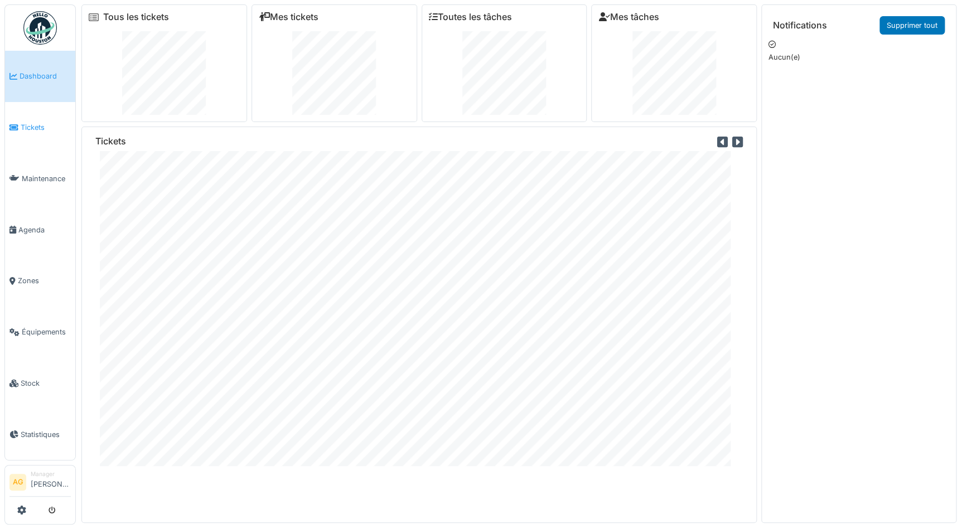
click at [26, 117] on link "Tickets" at bounding box center [40, 127] width 70 height 51
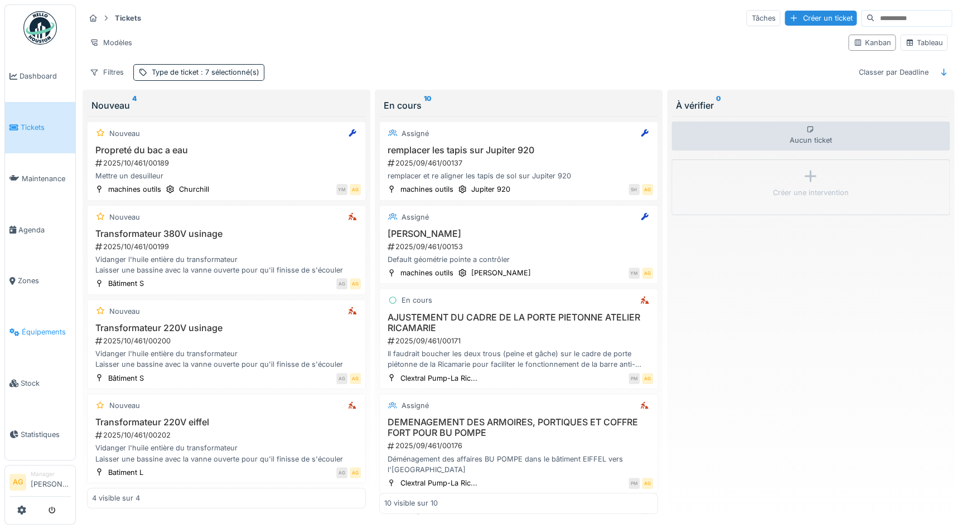
click at [30, 327] on span "Équipements" at bounding box center [46, 332] width 49 height 11
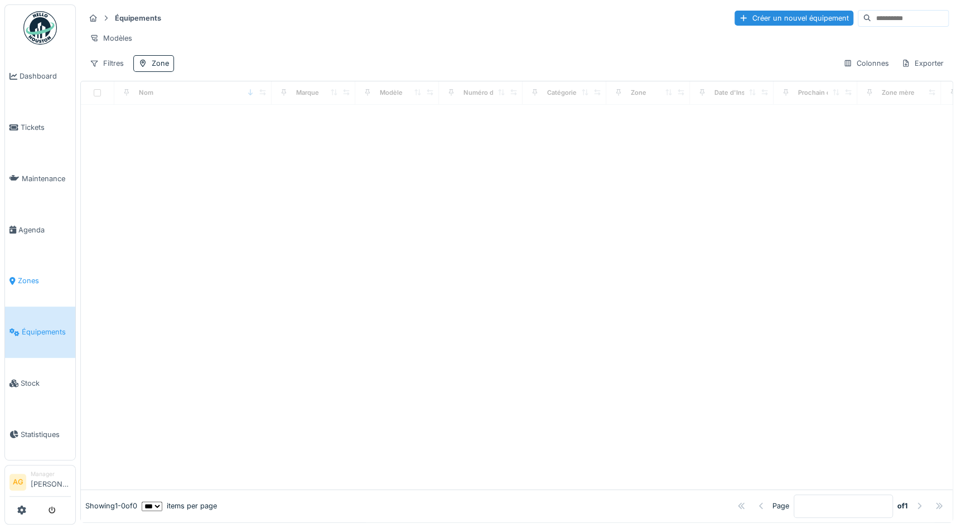
click at [34, 279] on span "Zones" at bounding box center [44, 280] width 53 height 11
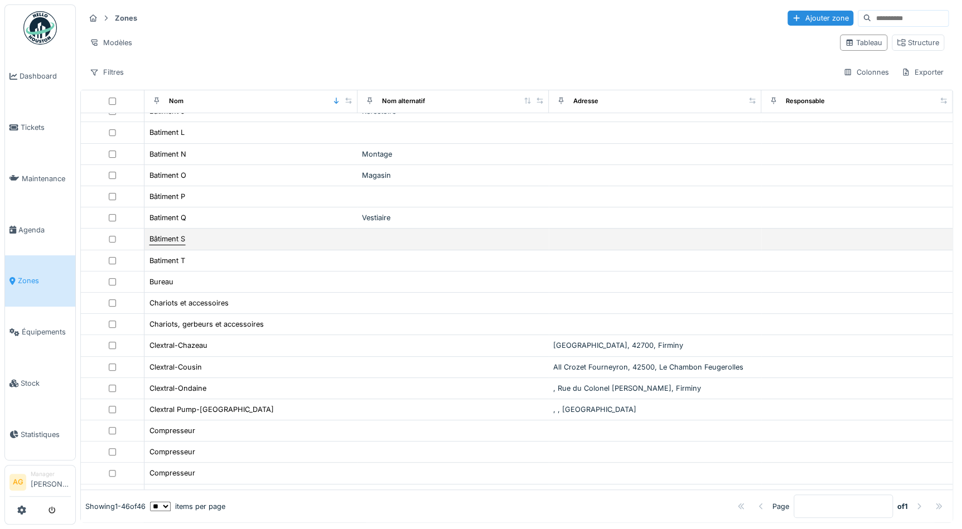
scroll to position [154, 0]
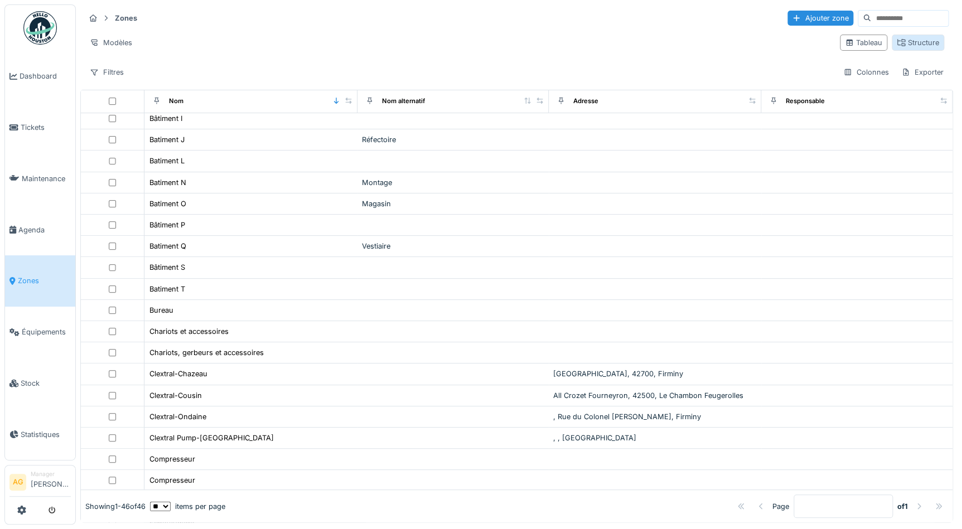
click at [907, 42] on div "Structure" at bounding box center [918, 42] width 42 height 11
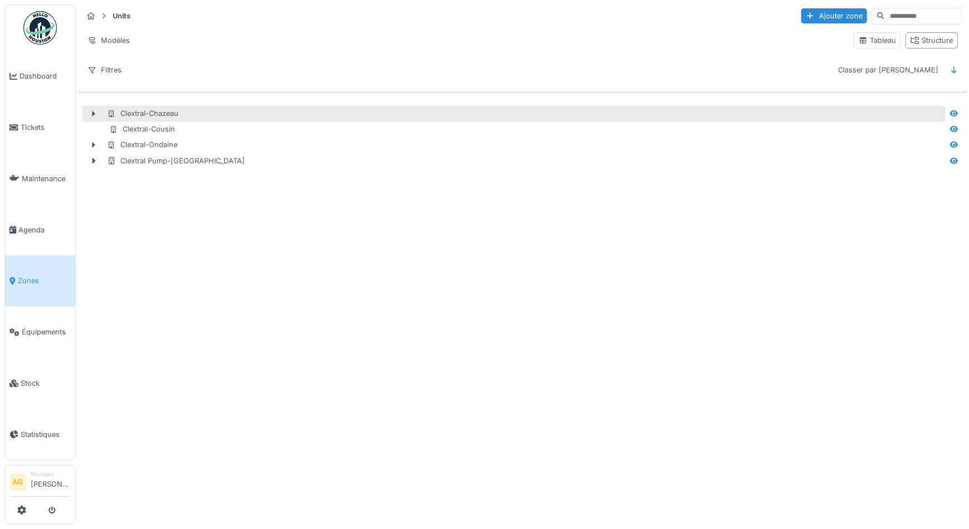
click at [160, 116] on div "Clextral-Chazeau" at bounding box center [142, 113] width 71 height 11
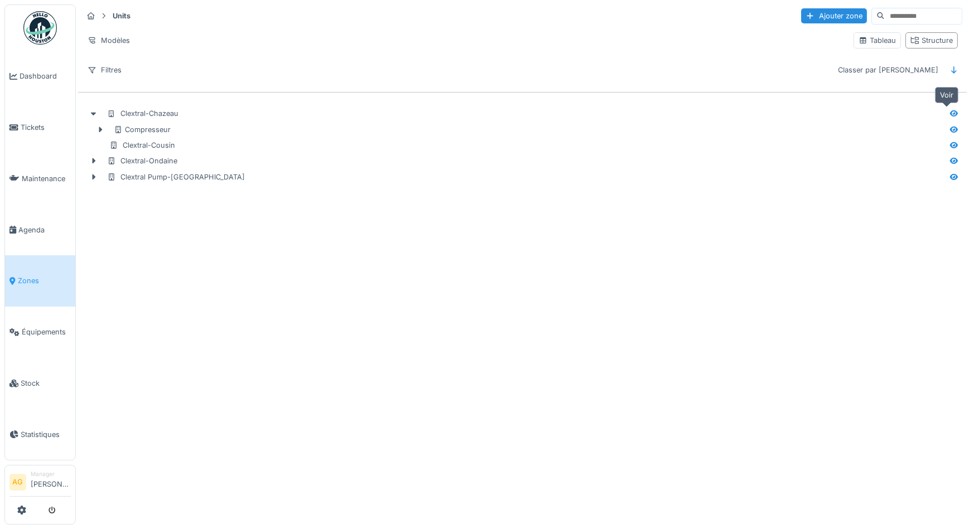
click at [950, 113] on icon at bounding box center [954, 113] width 8 height 6
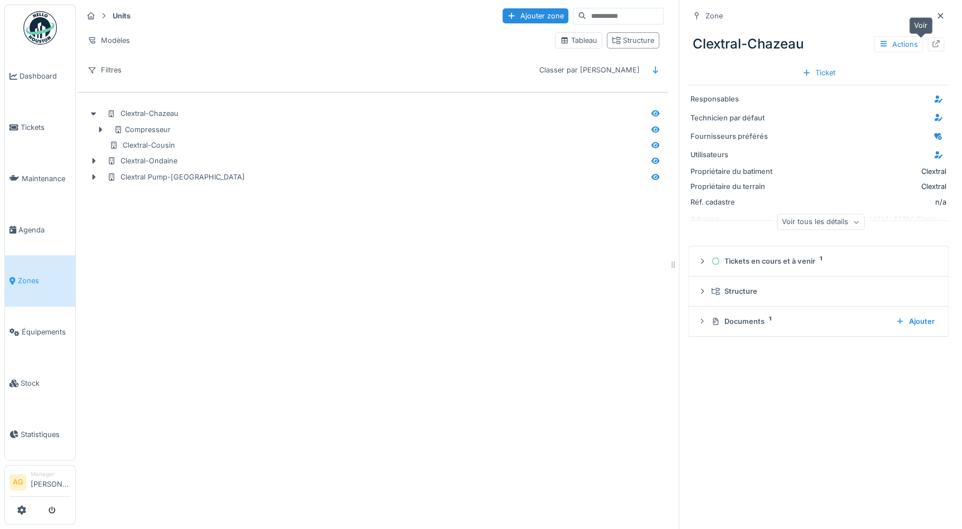
click at [931, 43] on icon at bounding box center [935, 43] width 9 height 7
click at [33, 227] on span "Agenda" at bounding box center [44, 230] width 52 height 11
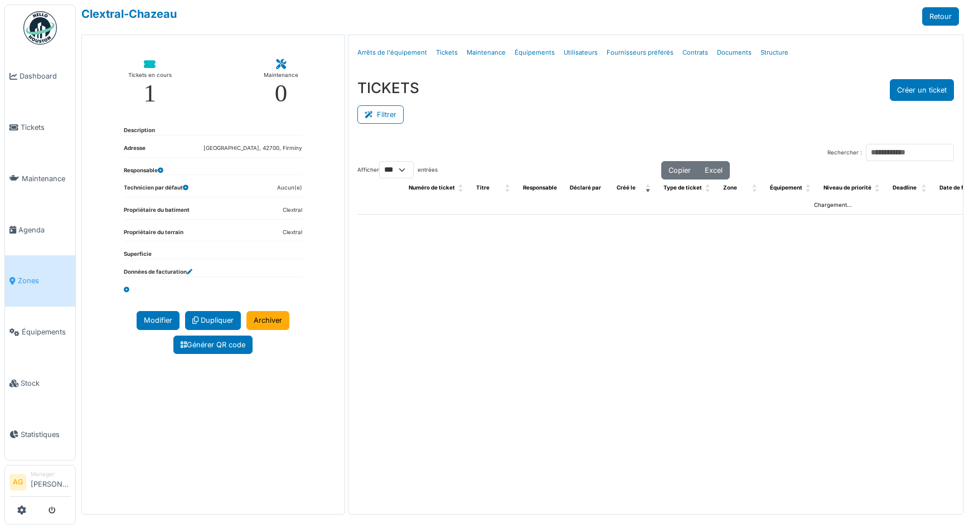
select select "***"
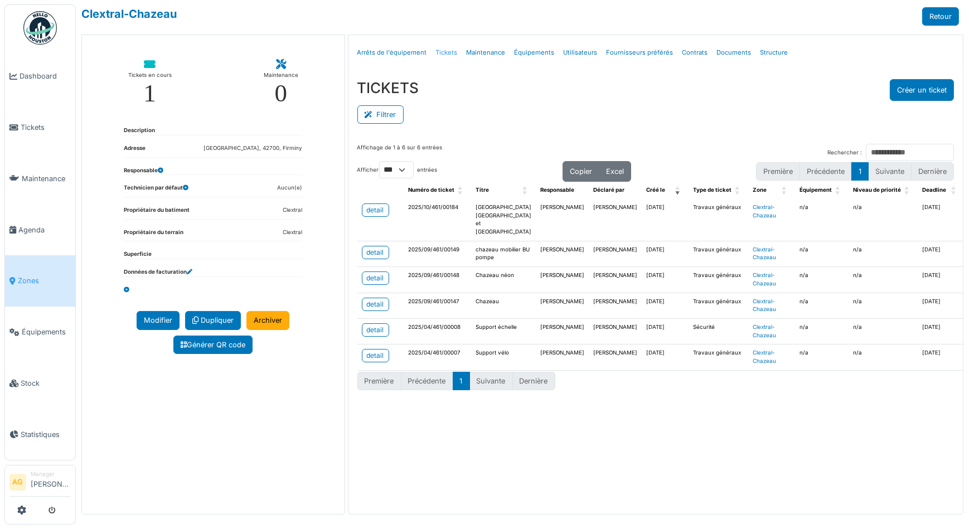
click at [452, 52] on link "Tickets" at bounding box center [447, 53] width 31 height 26
select select "***"
click at [375, 309] on div "detail" at bounding box center [375, 304] width 17 height 10
click at [937, 12] on link "Retour" at bounding box center [940, 16] width 37 height 18
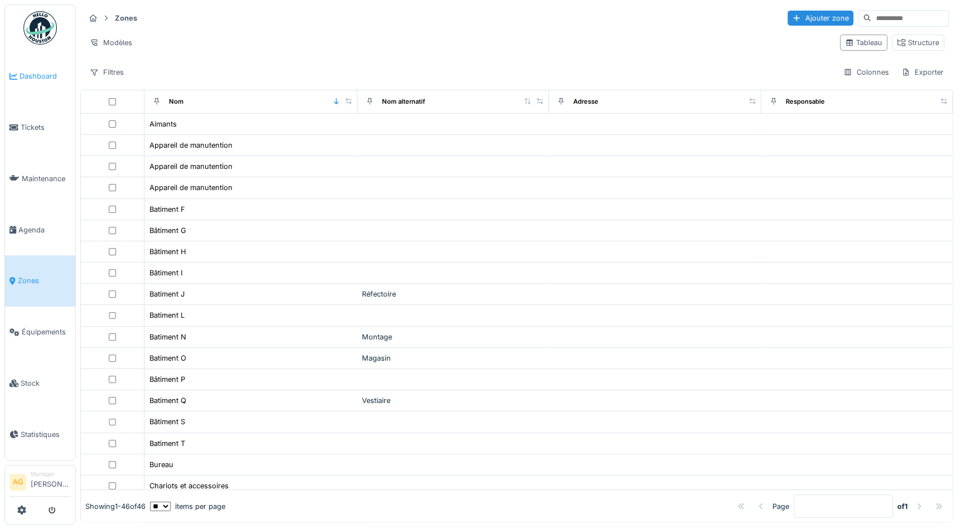
click at [35, 81] on link "Dashboard" at bounding box center [40, 76] width 70 height 51
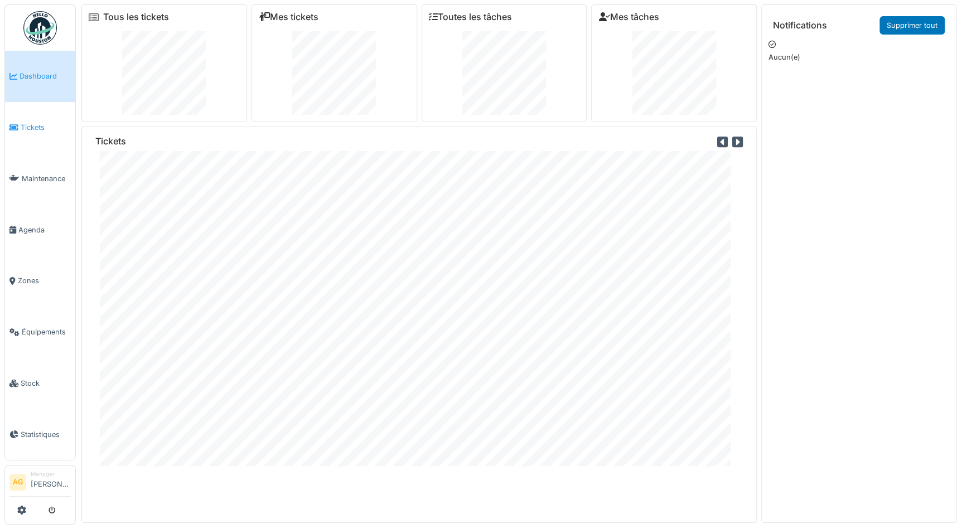
click at [43, 122] on span "Tickets" at bounding box center [46, 127] width 50 height 11
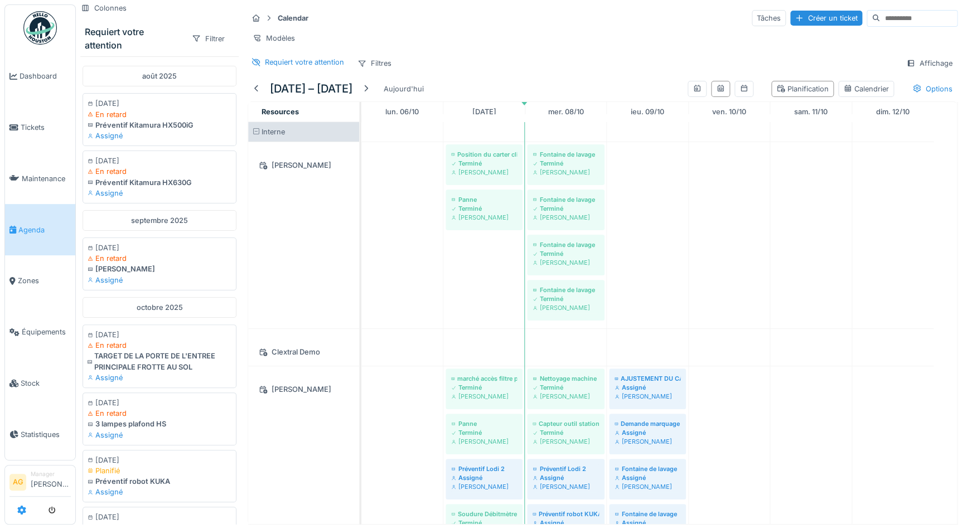
click at [22, 511] on icon at bounding box center [21, 510] width 9 height 9
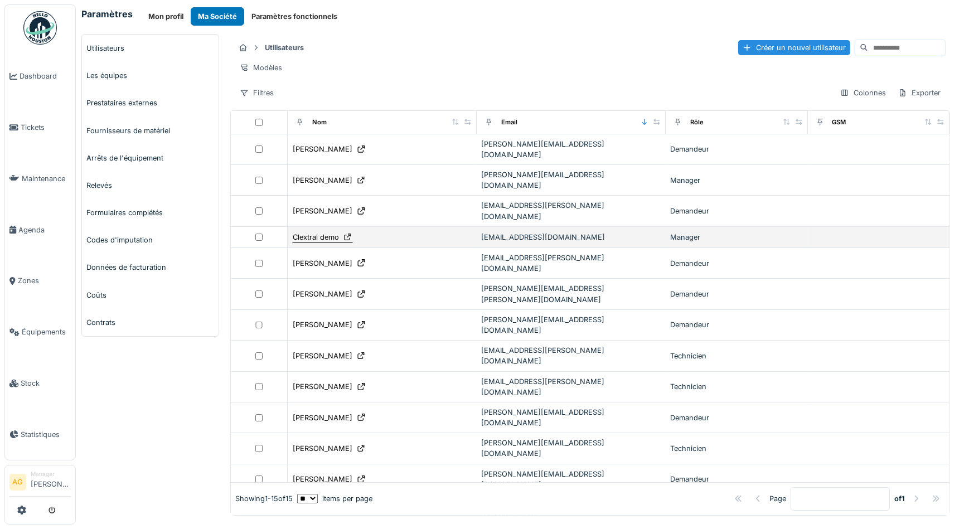
click at [322, 232] on div "Clextral demo" at bounding box center [316, 237] width 46 height 11
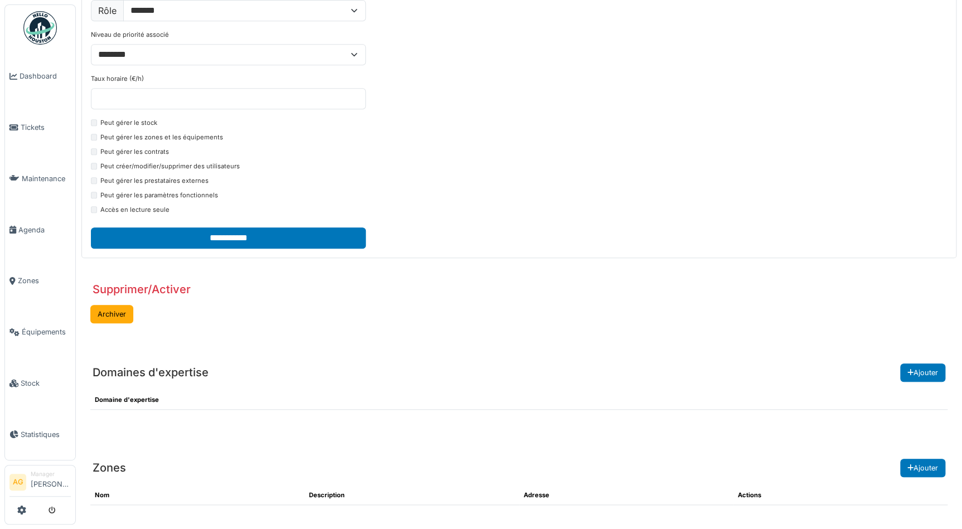
scroll to position [267, 0]
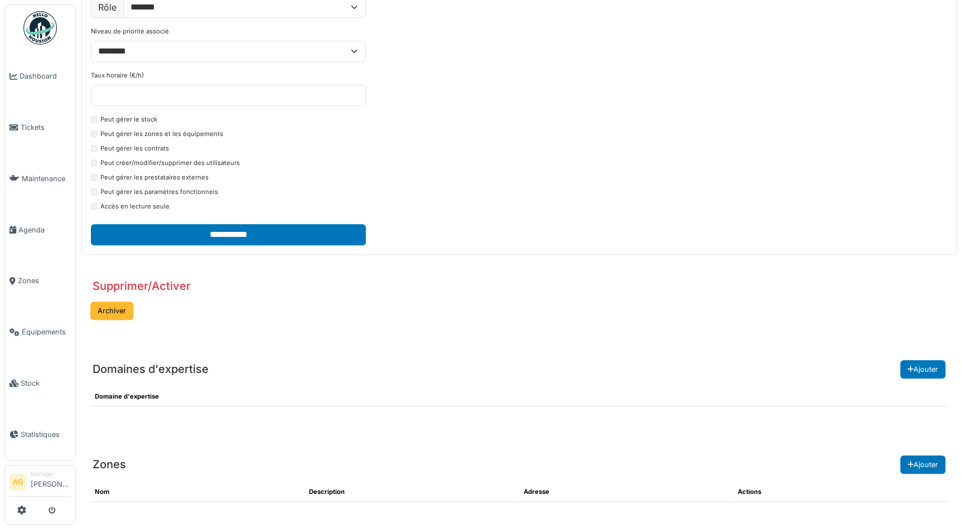
click at [106, 310] on button "Archiver" at bounding box center [111, 311] width 43 height 18
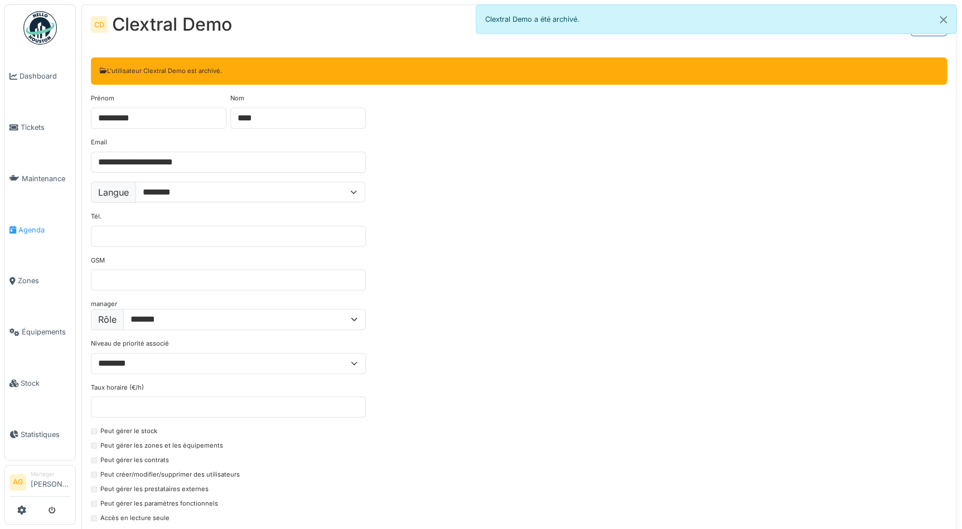
click at [31, 225] on span "Agenda" at bounding box center [44, 230] width 52 height 11
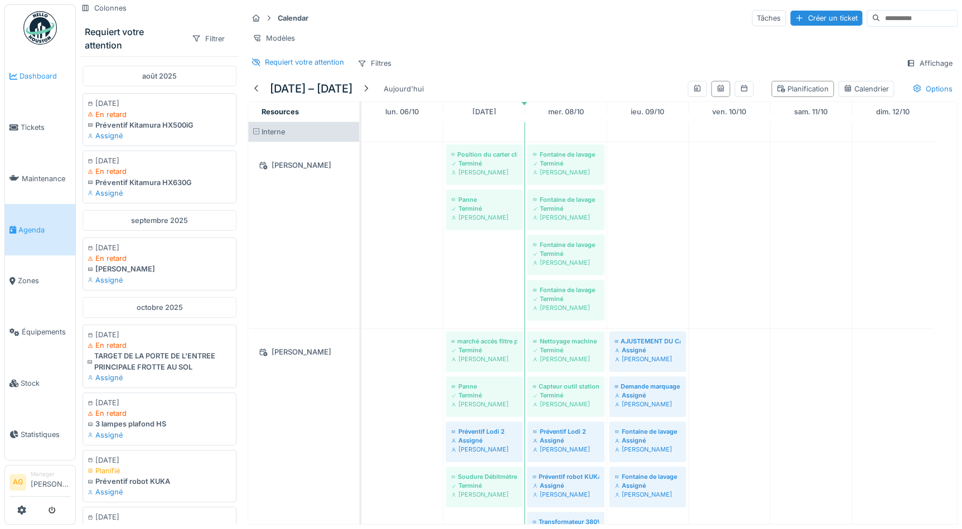
scroll to position [3, 0]
click at [35, 77] on span "Dashboard" at bounding box center [45, 76] width 51 height 11
